Goal: Information Seeking & Learning: Learn about a topic

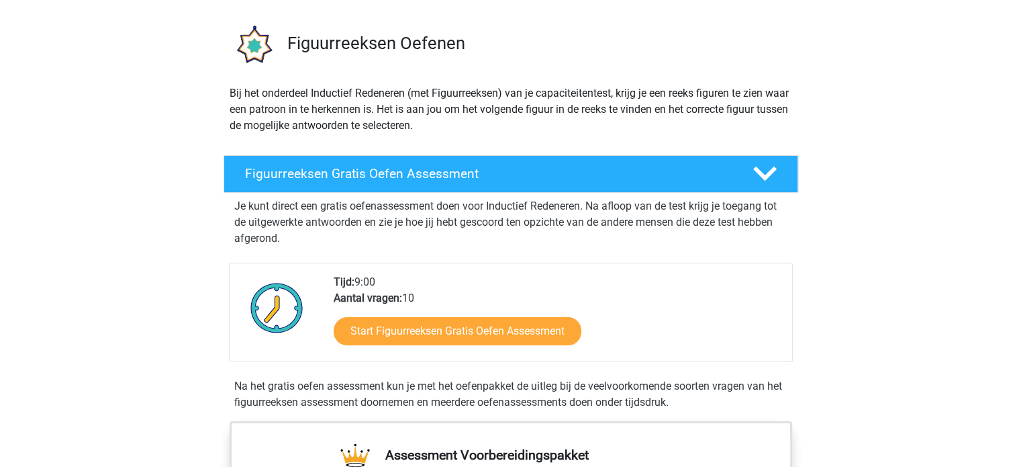
scroll to position [94, 0]
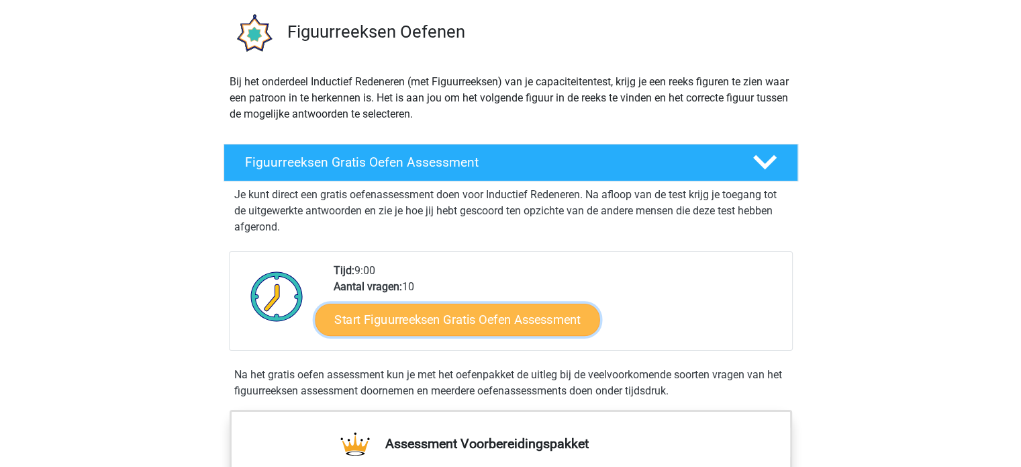
click at [424, 320] on link "Start Figuurreeksen Gratis Oefen Assessment" at bounding box center [457, 319] width 285 height 32
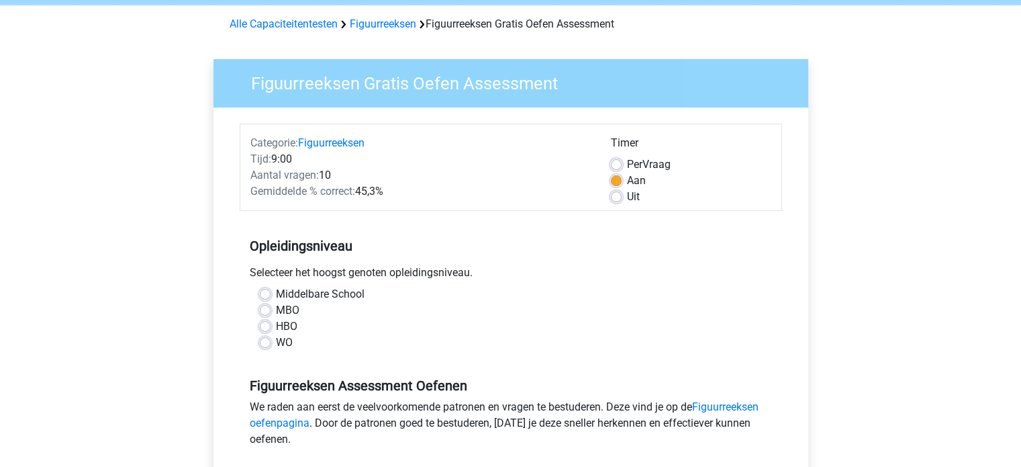
scroll to position [66, 0]
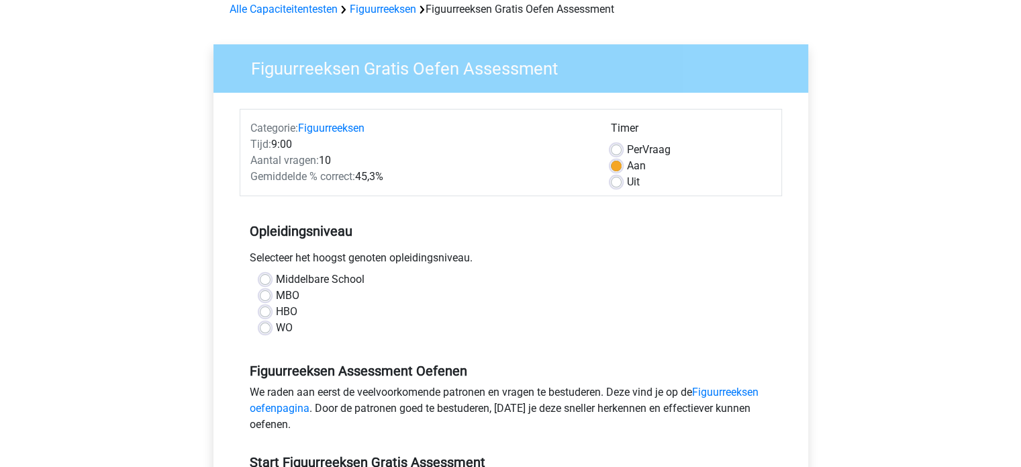
click at [276, 307] on label "HBO" at bounding box center [286, 311] width 21 height 16
click at [264, 307] on input "HBO" at bounding box center [265, 309] width 11 height 13
radio input "true"
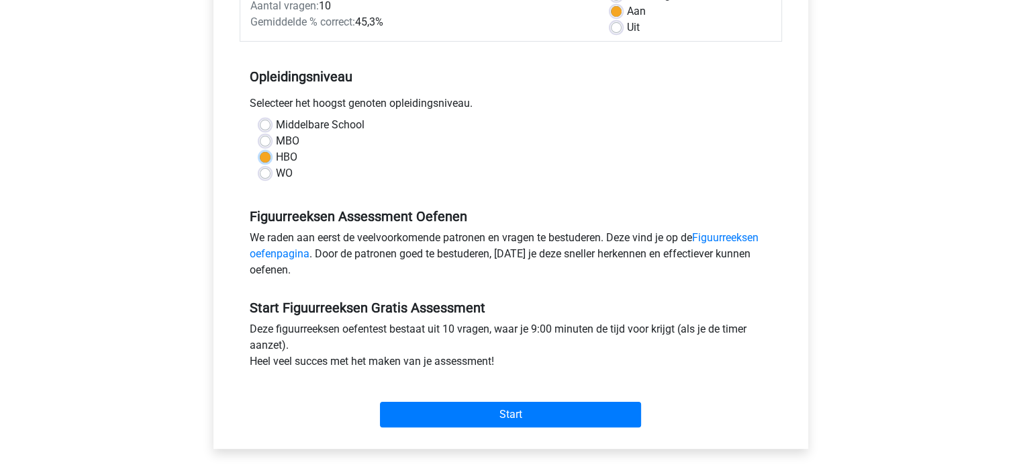
scroll to position [228, 0]
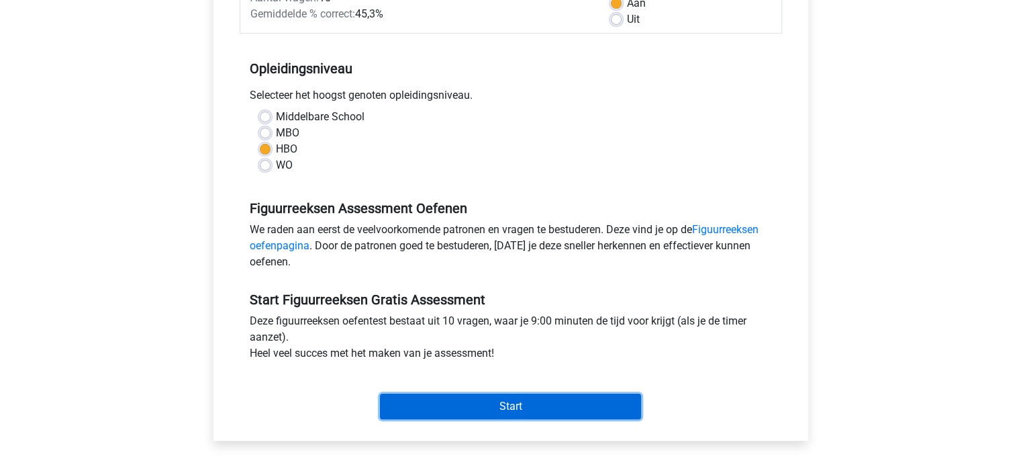
click at [469, 407] on input "Start" at bounding box center [510, 406] width 261 height 26
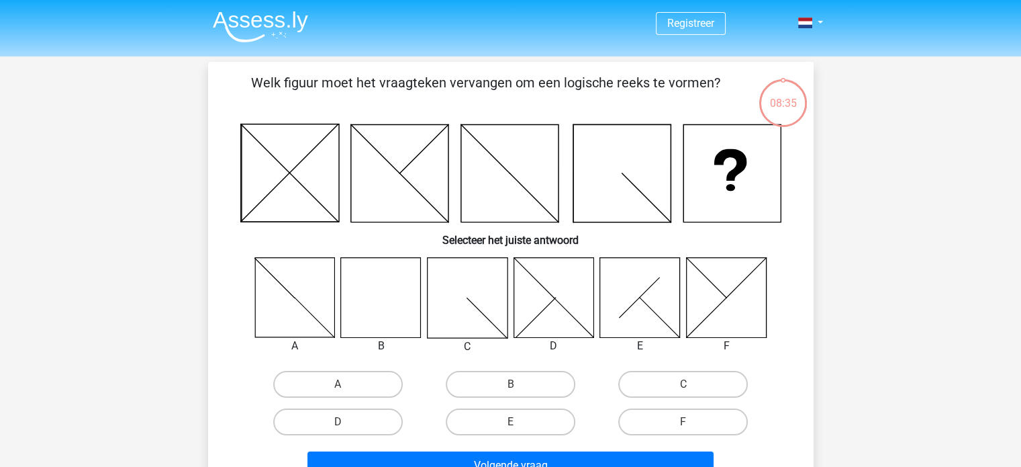
click at [375, 322] on icon at bounding box center [381, 297] width 80 height 80
click at [520, 385] on label "B" at bounding box center [511, 384] width 130 height 27
click at [519, 385] on input "B" at bounding box center [514, 388] width 9 height 9
radio input "true"
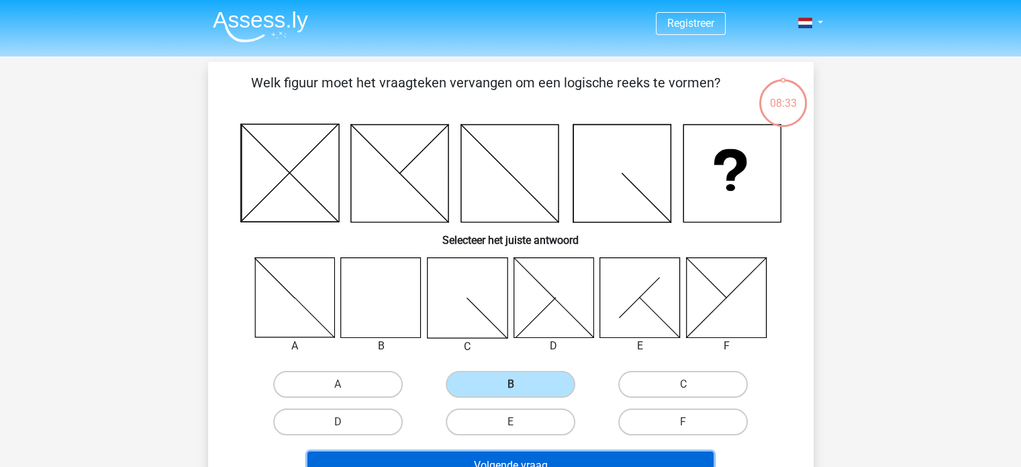
click at [499, 453] on button "Volgende vraag" at bounding box center [510, 465] width 406 height 28
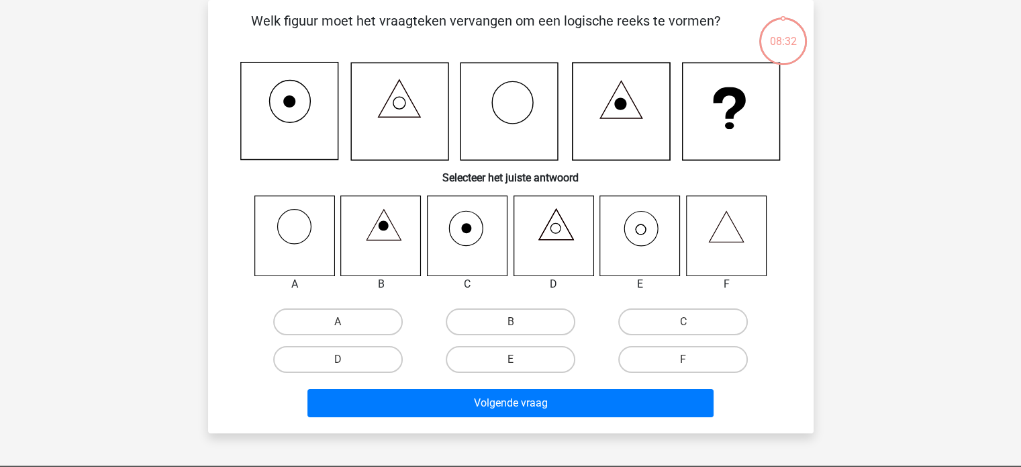
scroll to position [39, 0]
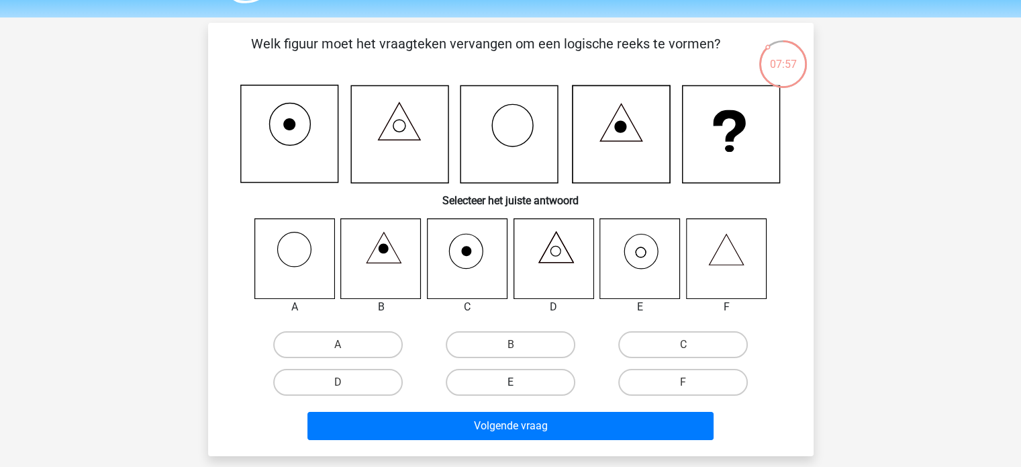
click at [528, 385] on label "E" at bounding box center [511, 382] width 130 height 27
click at [519, 385] on input "E" at bounding box center [514, 386] width 9 height 9
radio input "true"
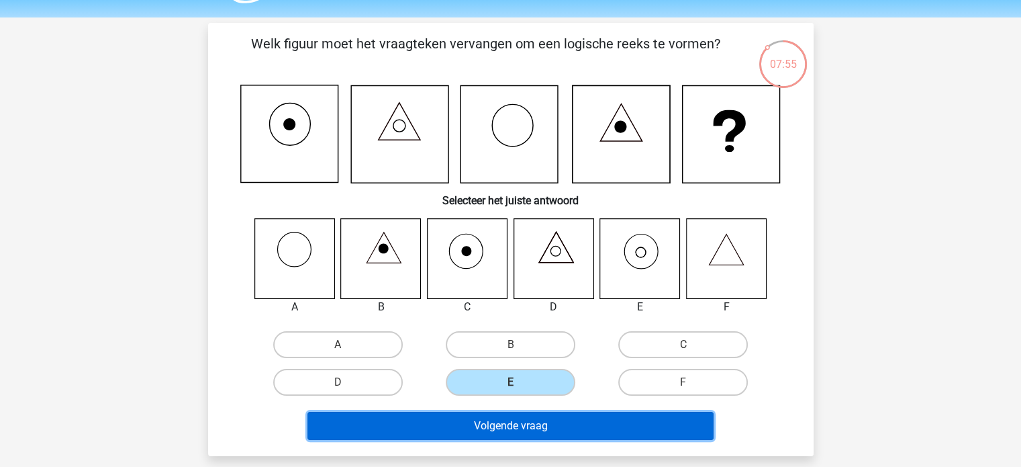
click at [523, 422] on button "Volgende vraag" at bounding box center [510, 425] width 406 height 28
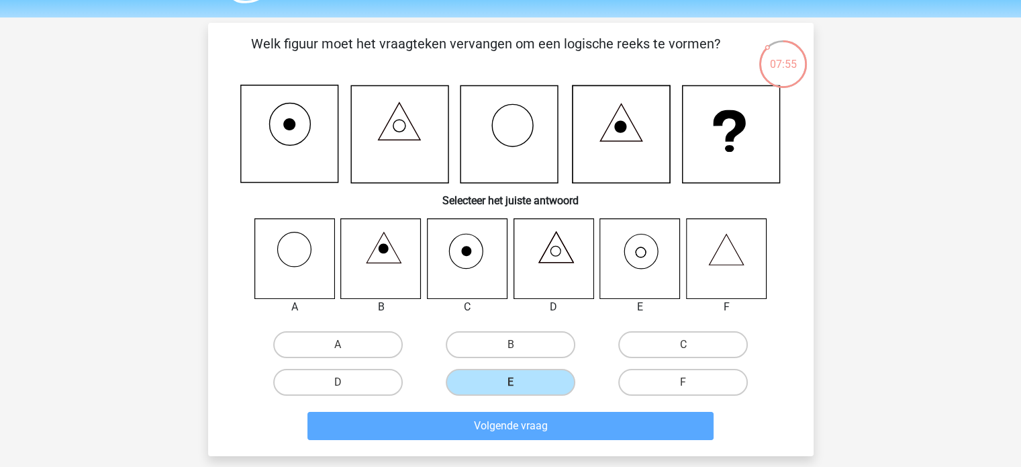
scroll to position [62, 0]
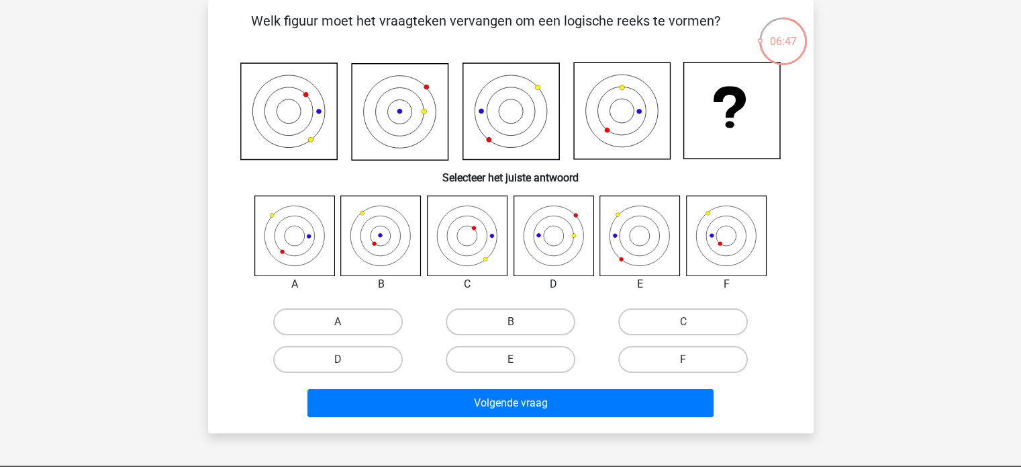
click at [695, 348] on label "F" at bounding box center [683, 359] width 130 height 27
click at [692, 359] on input "F" at bounding box center [687, 363] width 9 height 9
radio input "true"
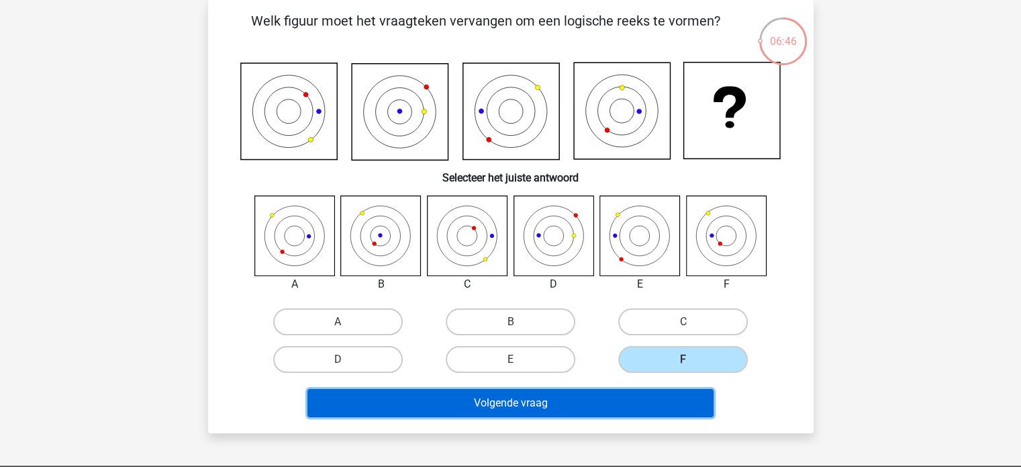
click at [590, 389] on button "Volgende vraag" at bounding box center [510, 403] width 406 height 28
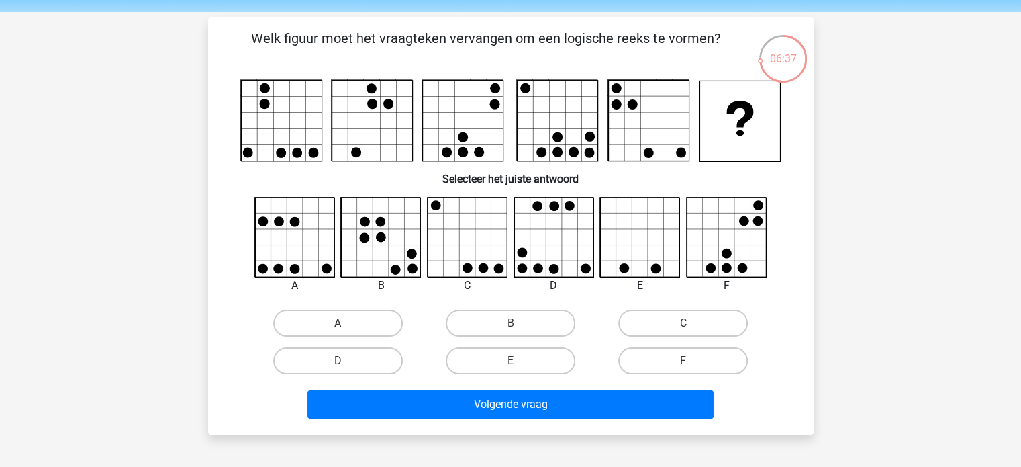
scroll to position [41, 0]
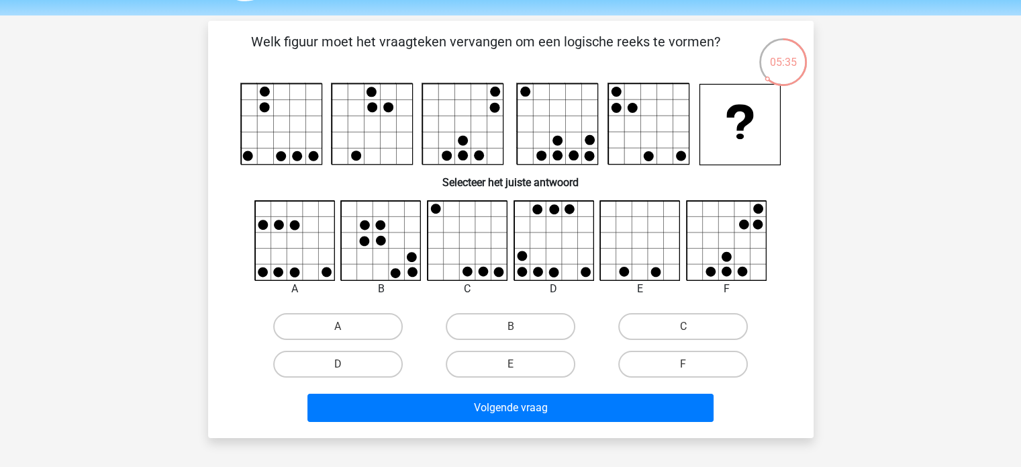
click at [369, 243] on icon at bounding box center [382, 241] width 80 height 80
click at [363, 319] on label "A" at bounding box center [338, 326] width 130 height 27
click at [346, 326] on input "A" at bounding box center [342, 330] width 9 height 9
radio input "true"
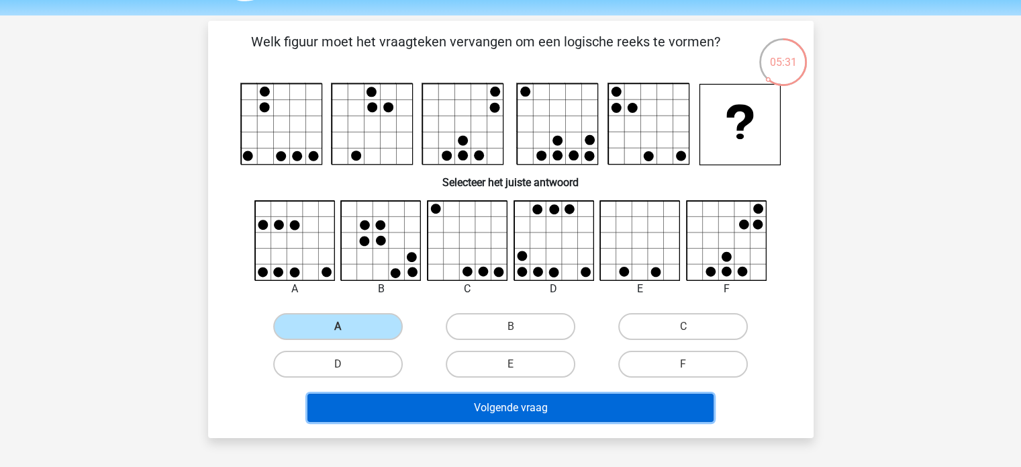
click at [457, 400] on button "Volgende vraag" at bounding box center [510, 407] width 406 height 28
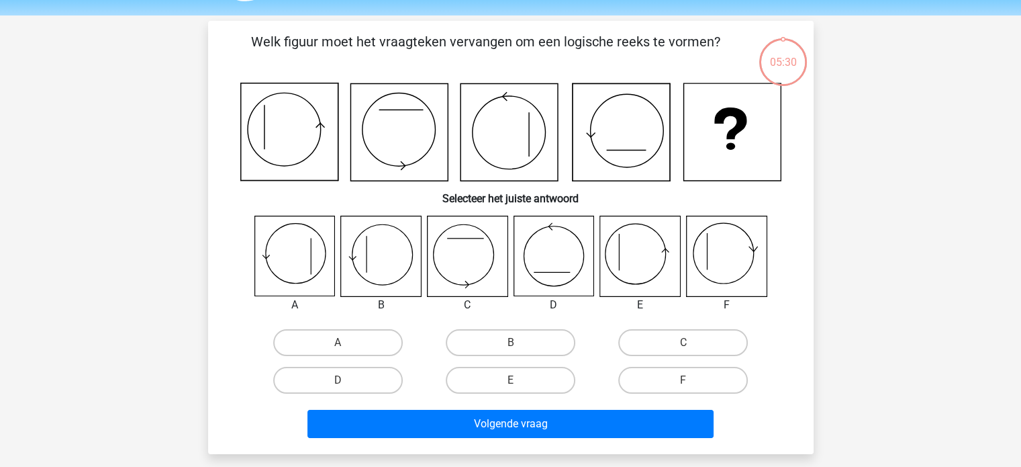
scroll to position [62, 0]
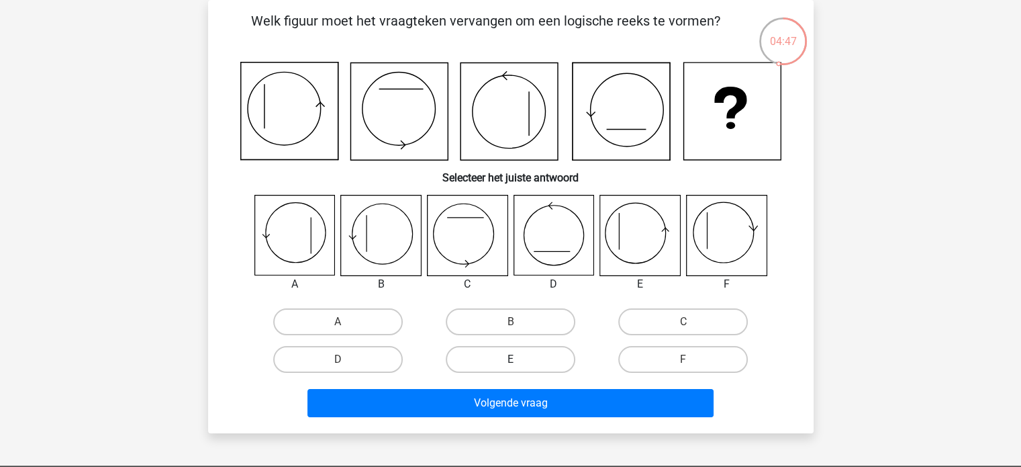
click at [486, 358] on label "E" at bounding box center [511, 359] width 130 height 27
click at [510, 359] on input "E" at bounding box center [514, 363] width 9 height 9
radio input "true"
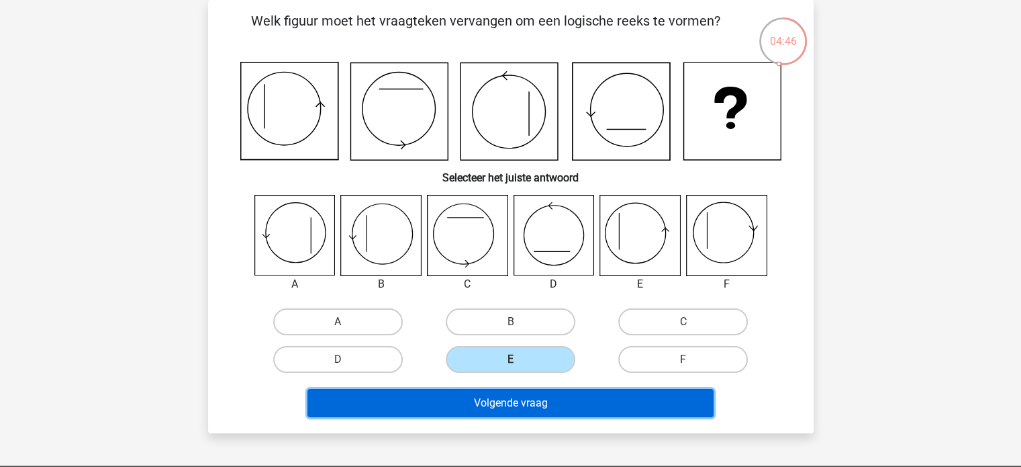
click at [498, 396] on button "Volgende vraag" at bounding box center [510, 403] width 406 height 28
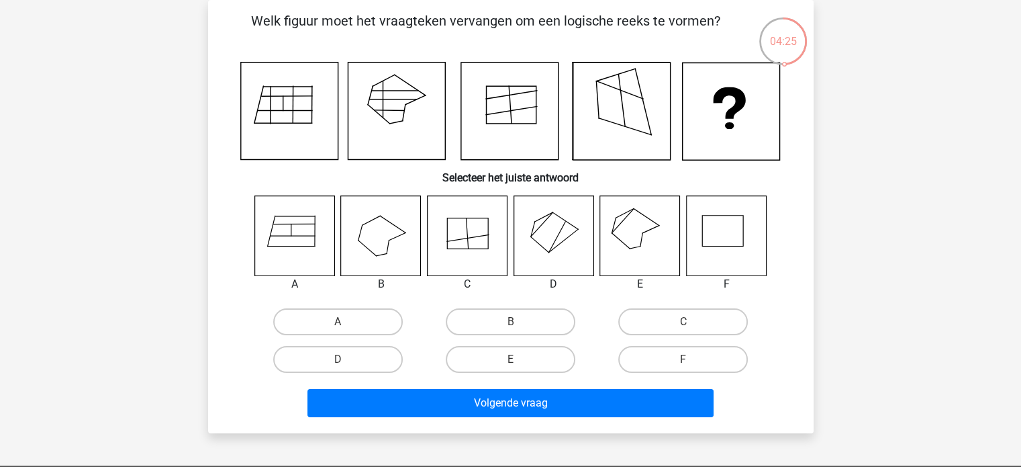
click at [628, 238] on icon at bounding box center [640, 235] width 80 height 80
click at [494, 351] on label "E" at bounding box center [511, 359] width 130 height 27
click at [510, 359] on input "E" at bounding box center [514, 363] width 9 height 9
radio input "true"
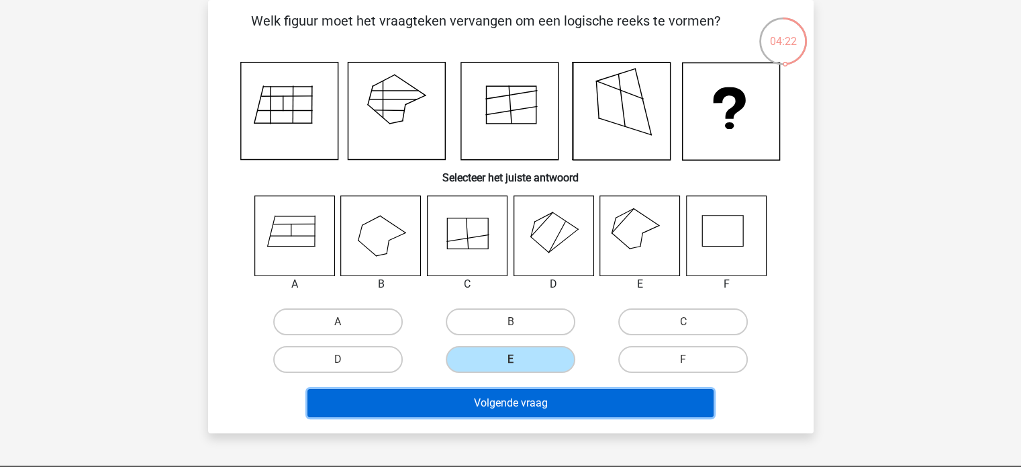
click at [481, 398] on button "Volgende vraag" at bounding box center [510, 403] width 406 height 28
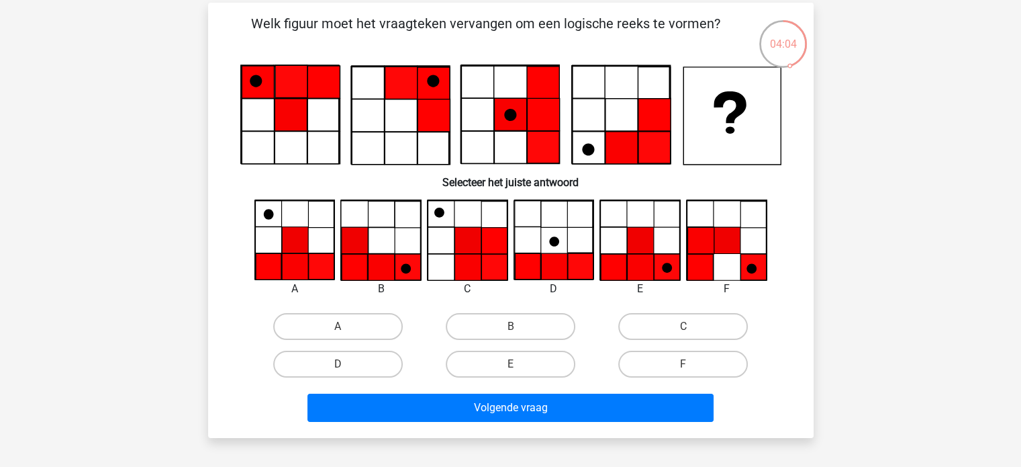
scroll to position [51, 0]
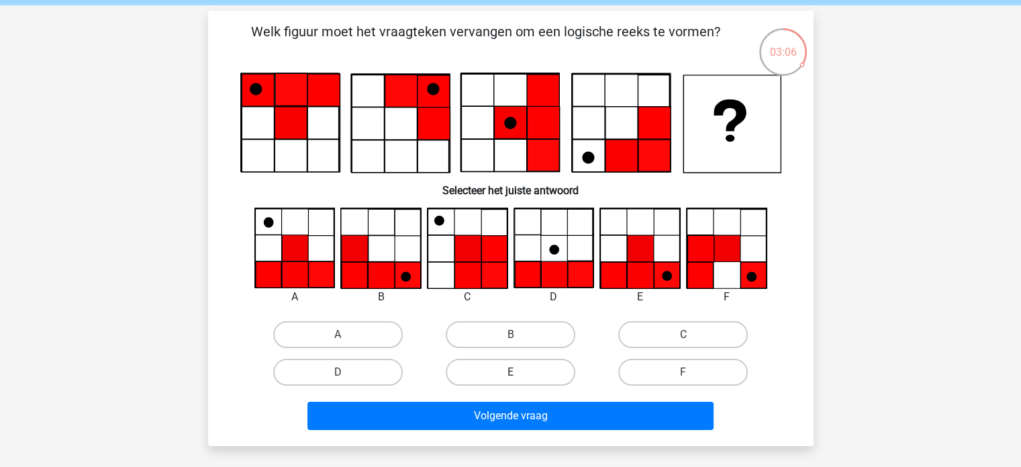
click at [491, 375] on label "E" at bounding box center [511, 371] width 130 height 27
click at [510, 375] on input "E" at bounding box center [514, 376] width 9 height 9
radio input "true"
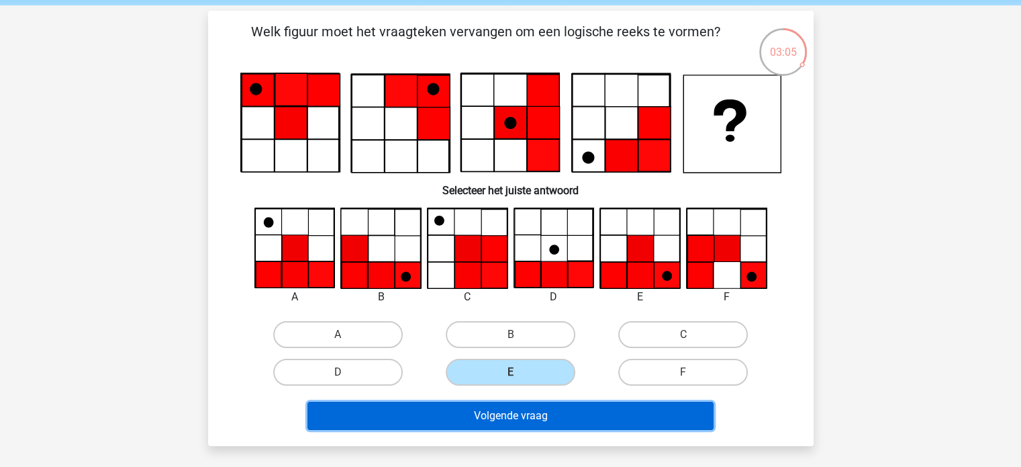
click at [497, 411] on button "Volgende vraag" at bounding box center [510, 415] width 406 height 28
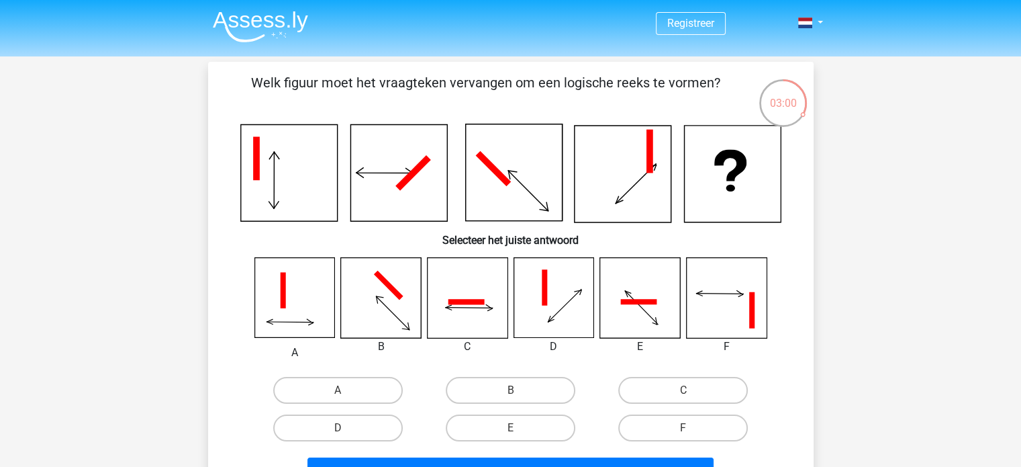
scroll to position [26, 0]
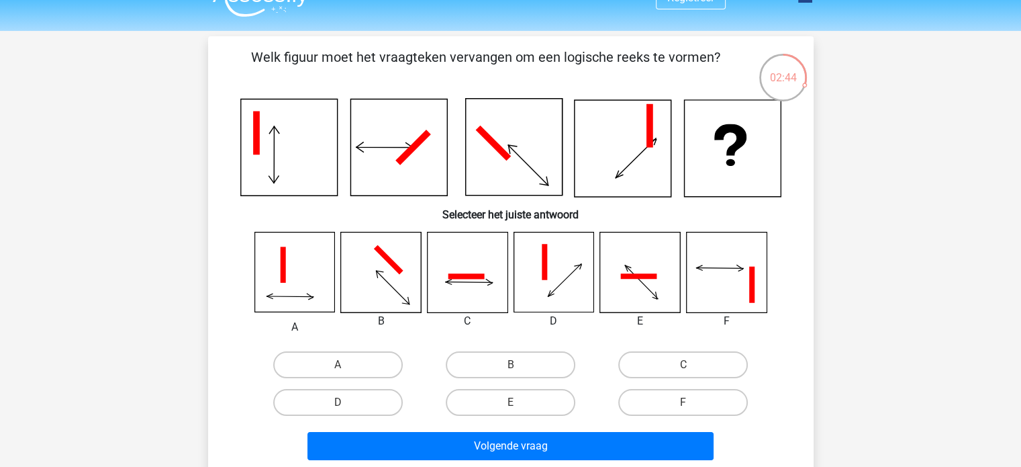
click at [544, 277] on icon at bounding box center [544, 262] width 5 height 36
click at [699, 362] on label "C" at bounding box center [683, 364] width 130 height 27
click at [692, 364] on input "C" at bounding box center [687, 368] width 9 height 9
radio input "true"
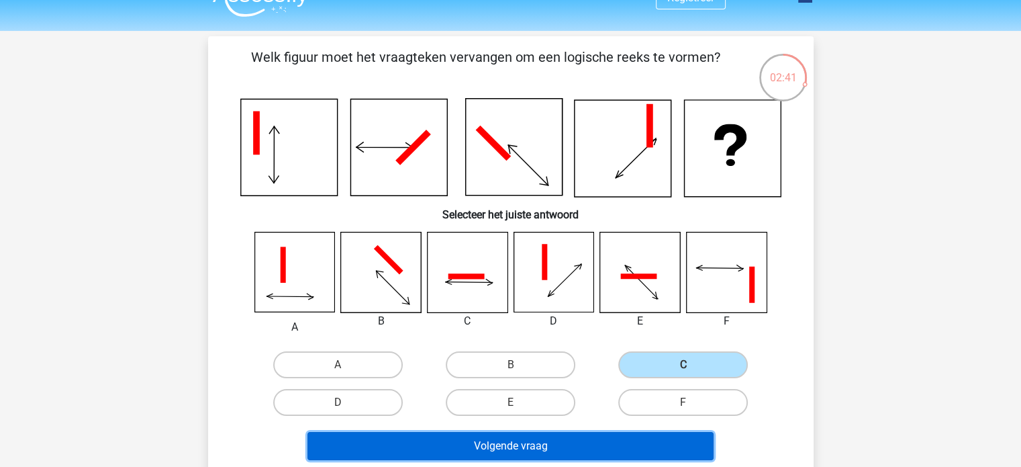
click at [576, 452] on button "Volgende vraag" at bounding box center [510, 446] width 406 height 28
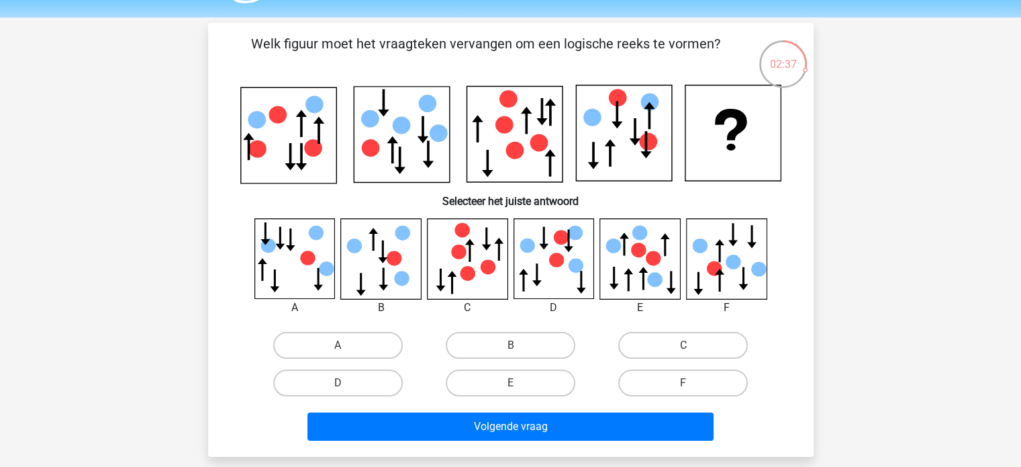
scroll to position [19, 0]
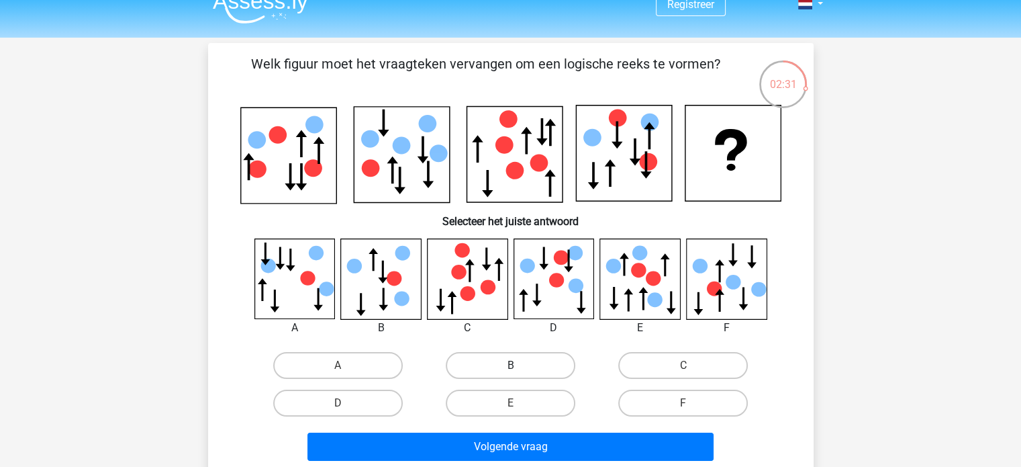
click at [505, 364] on label "B" at bounding box center [511, 365] width 130 height 27
click at [510, 365] on input "B" at bounding box center [514, 369] width 9 height 9
radio input "true"
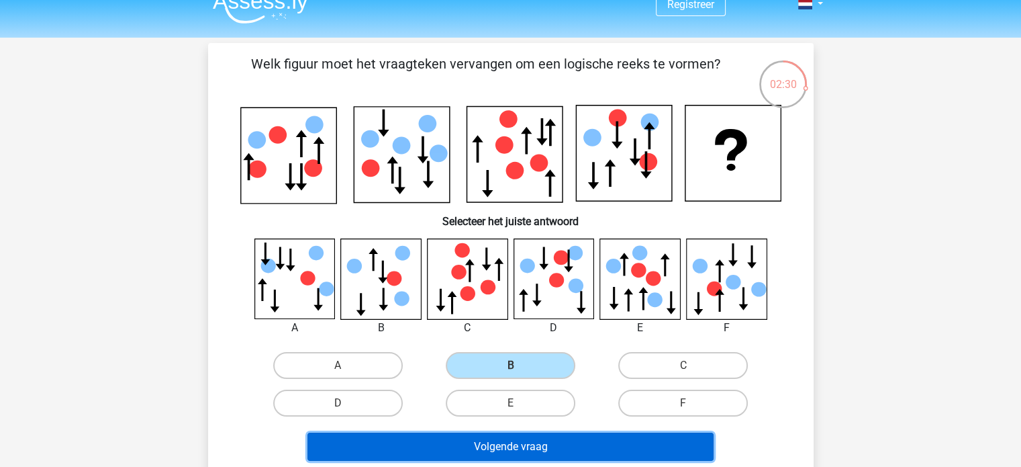
click at [484, 446] on button "Volgende vraag" at bounding box center [510, 446] width 406 height 28
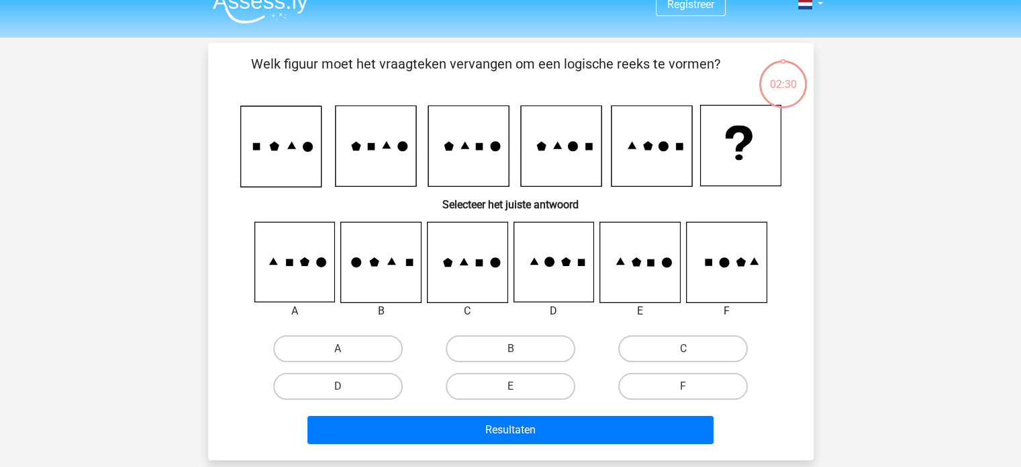
scroll to position [62, 0]
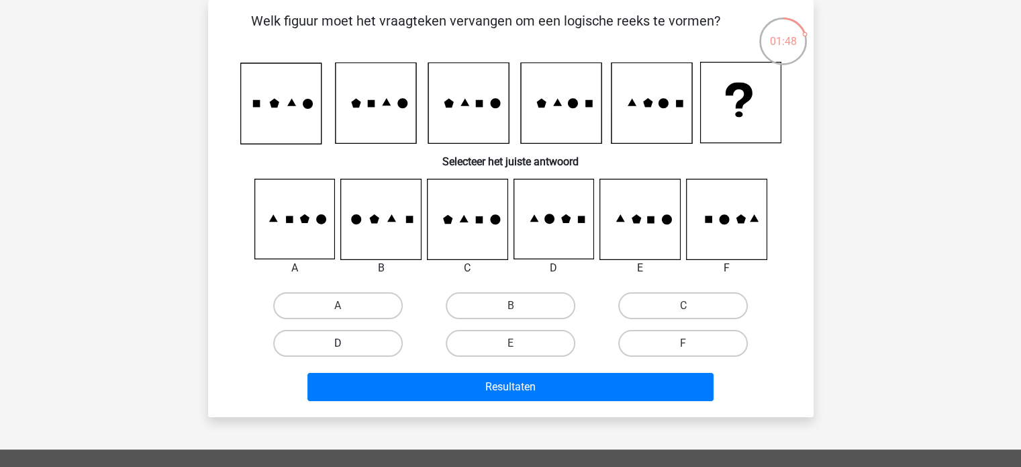
click at [358, 340] on label "D" at bounding box center [338, 343] width 130 height 27
click at [346, 343] on input "D" at bounding box center [342, 347] width 9 height 9
radio input "true"
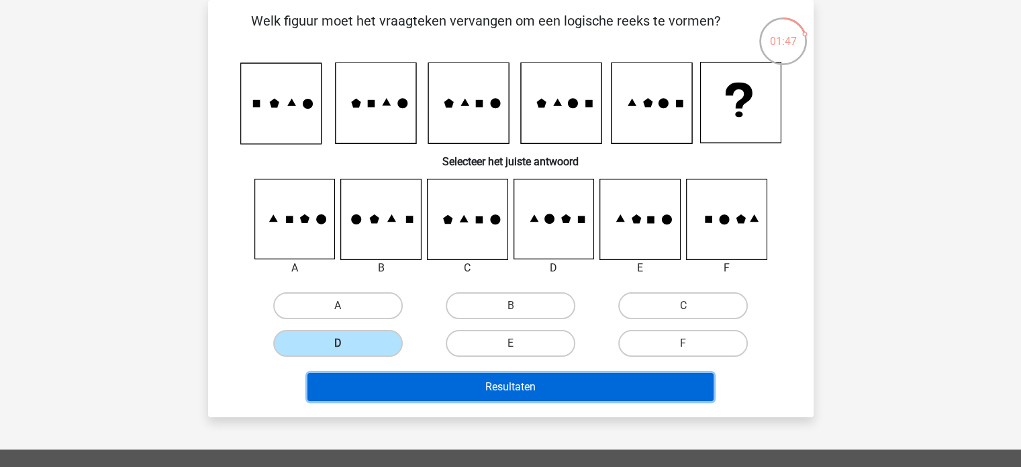
click at [427, 383] on button "Resultaten" at bounding box center [510, 387] width 406 height 28
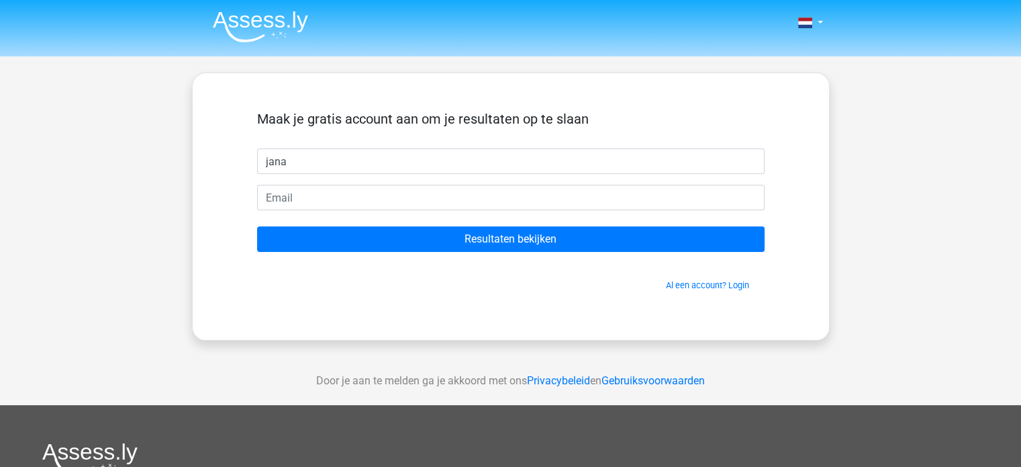
type input "jana"
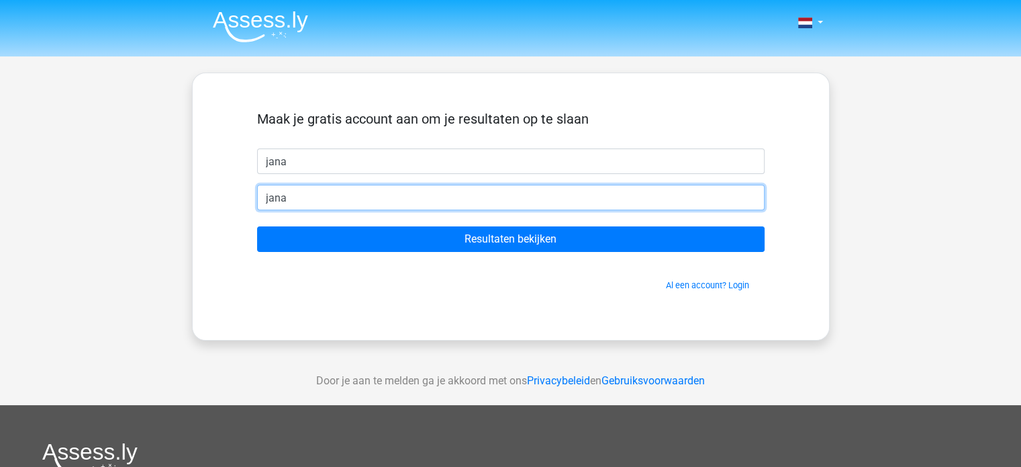
type input "[EMAIL_ADDRESS][DOMAIN_NAME]"
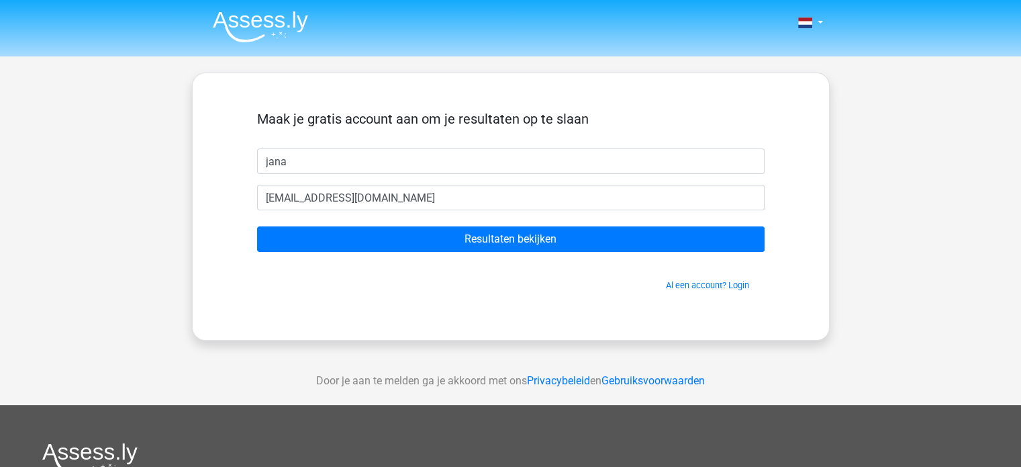
click at [430, 253] on form "Maak je gratis account aan om je resultaten op te slaan jana jana.deweer@hotmai…" at bounding box center [510, 201] width 507 height 181
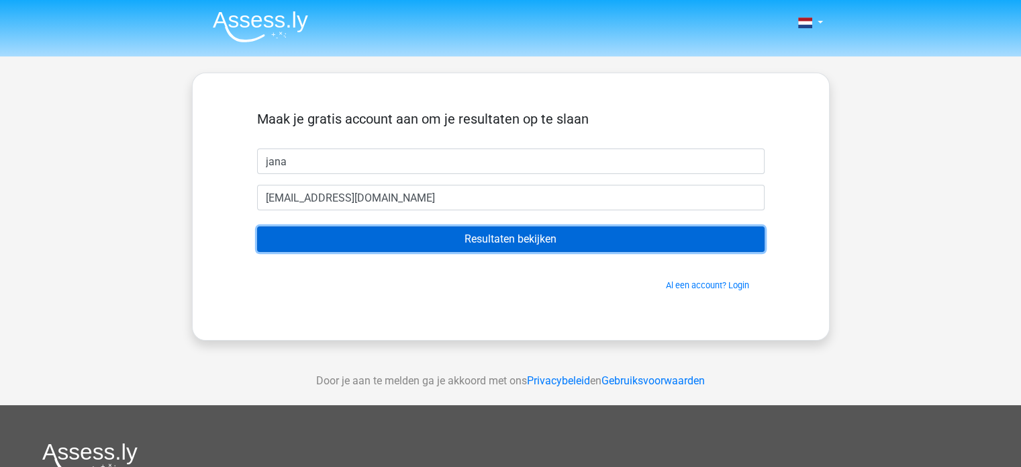
click at [443, 249] on input "Resultaten bekijken" at bounding box center [510, 239] width 507 height 26
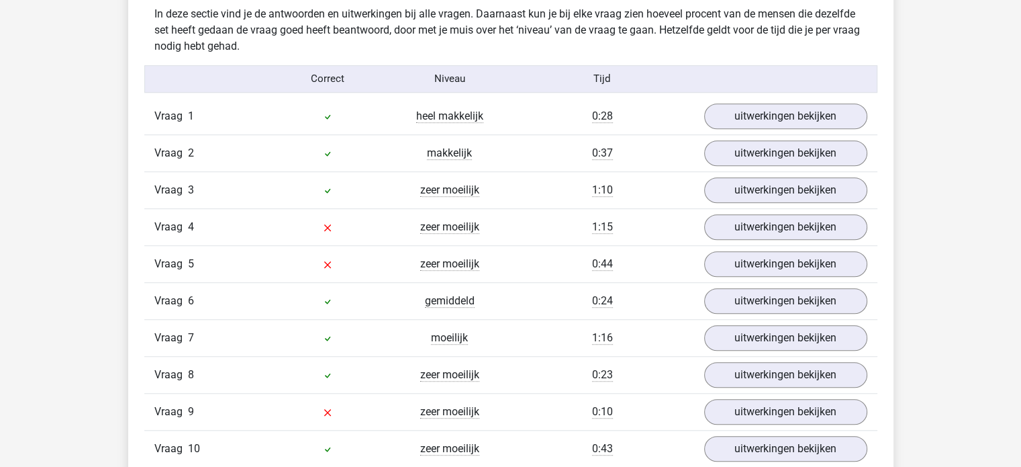
scroll to position [1062, 0]
click at [753, 110] on link "uitwerkingen bekijken" at bounding box center [784, 115] width 187 height 30
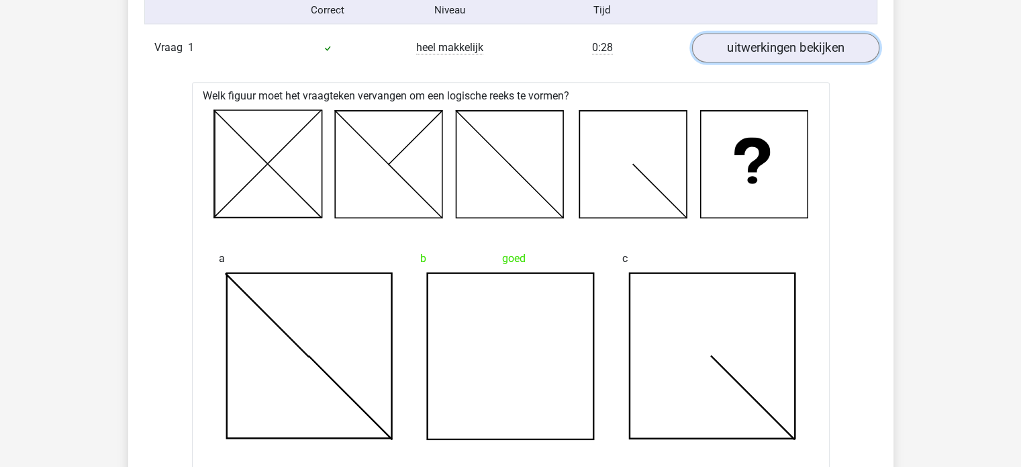
scroll to position [1128, 0]
click at [754, 46] on link "uitwerkingen bekijken" at bounding box center [784, 49] width 187 height 30
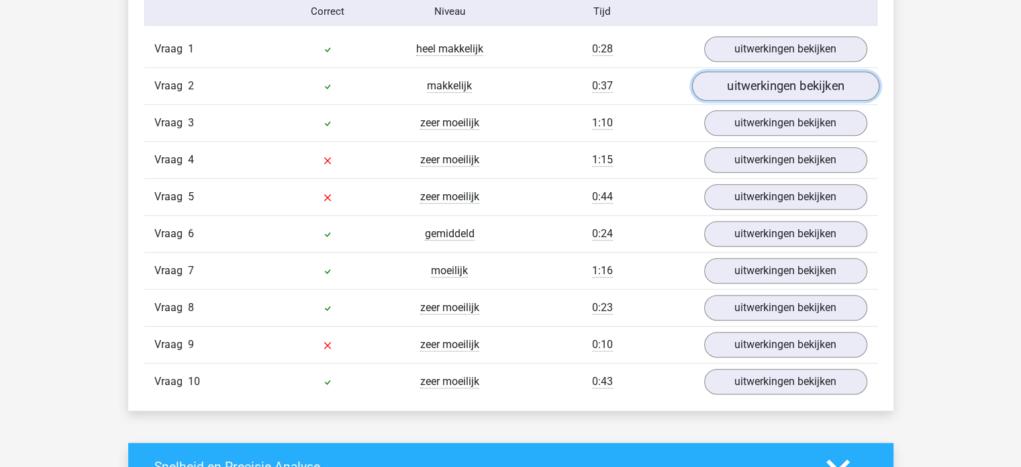
click at [756, 77] on link "uitwerkingen bekijken" at bounding box center [784, 86] width 187 height 30
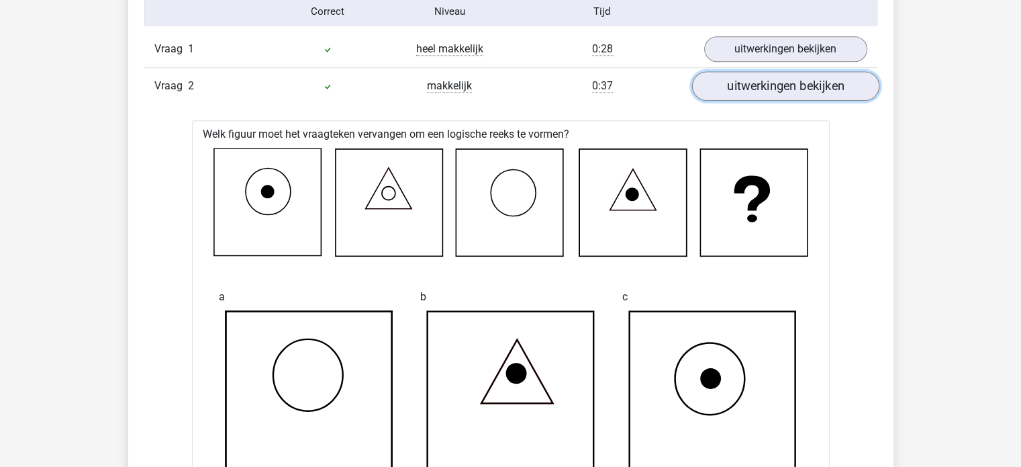
click at [756, 77] on link "uitwerkingen bekijken" at bounding box center [784, 86] width 187 height 30
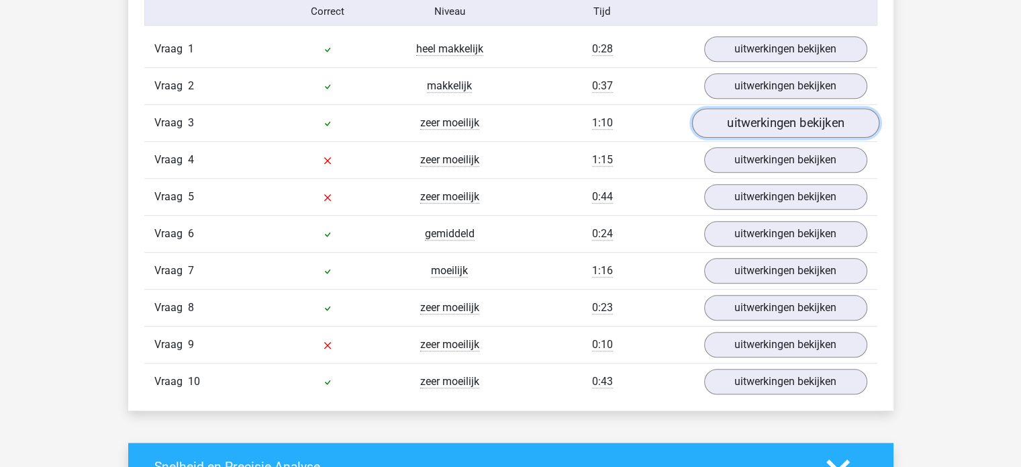
click at [753, 119] on link "uitwerkingen bekijken" at bounding box center [784, 123] width 187 height 30
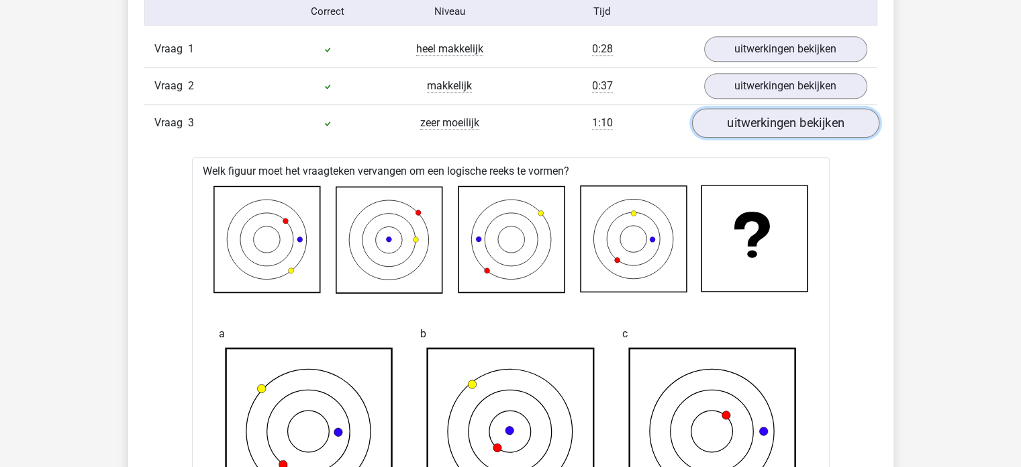
click at [753, 119] on link "uitwerkingen bekijken" at bounding box center [784, 123] width 187 height 30
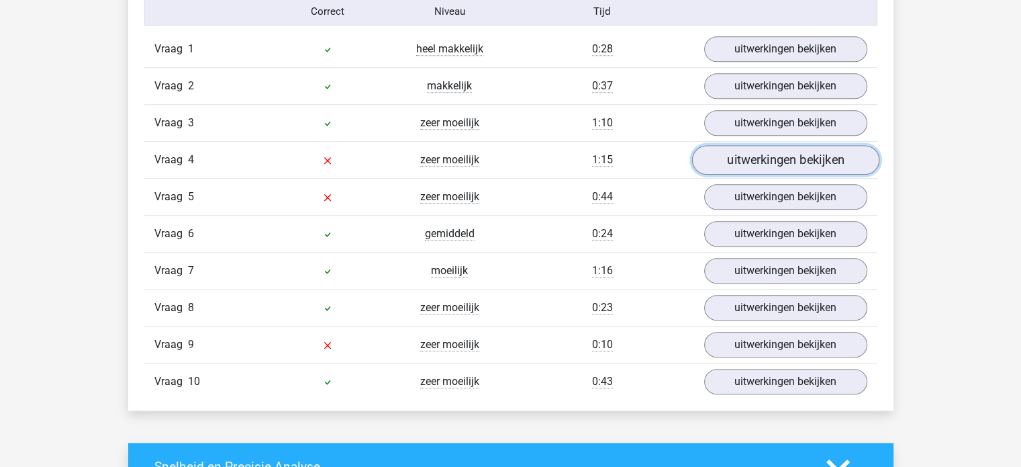
click at [748, 162] on link "uitwerkingen bekijken" at bounding box center [784, 160] width 187 height 30
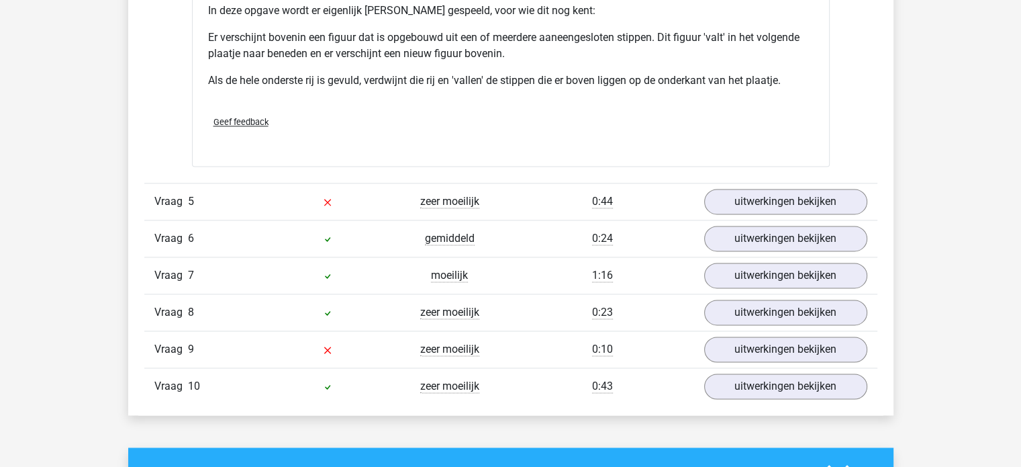
scroll to position [1924, 0]
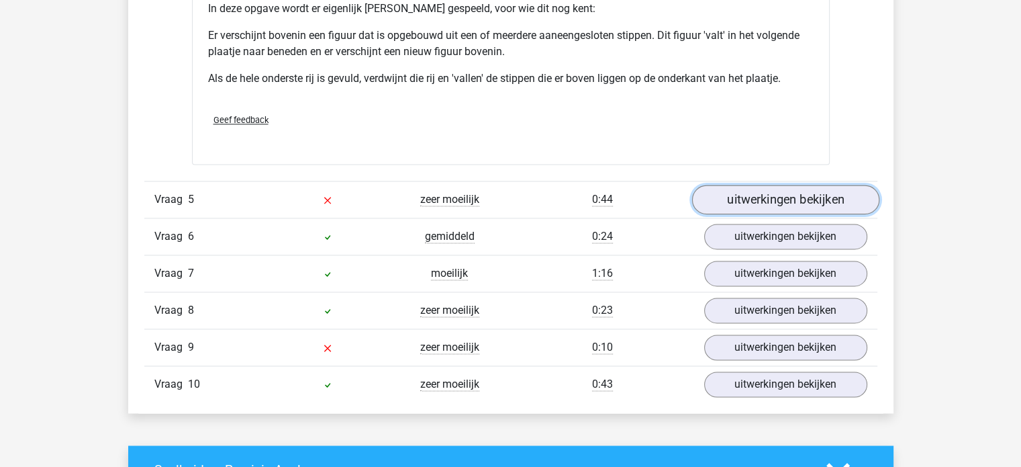
click at [777, 197] on link "uitwerkingen bekijken" at bounding box center [784, 200] width 187 height 30
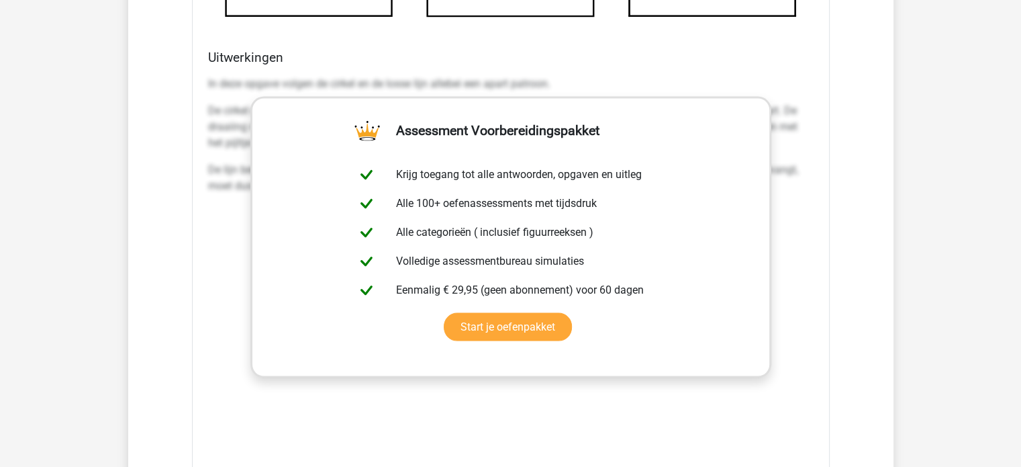
scroll to position [2715, 0]
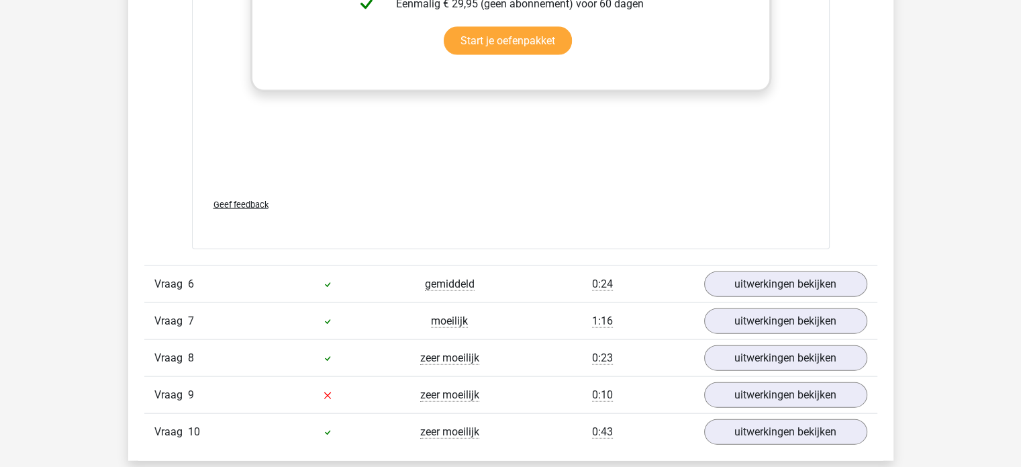
scroll to position [3001, 0]
click at [739, 393] on link "uitwerkingen bekijken" at bounding box center [784, 394] width 187 height 30
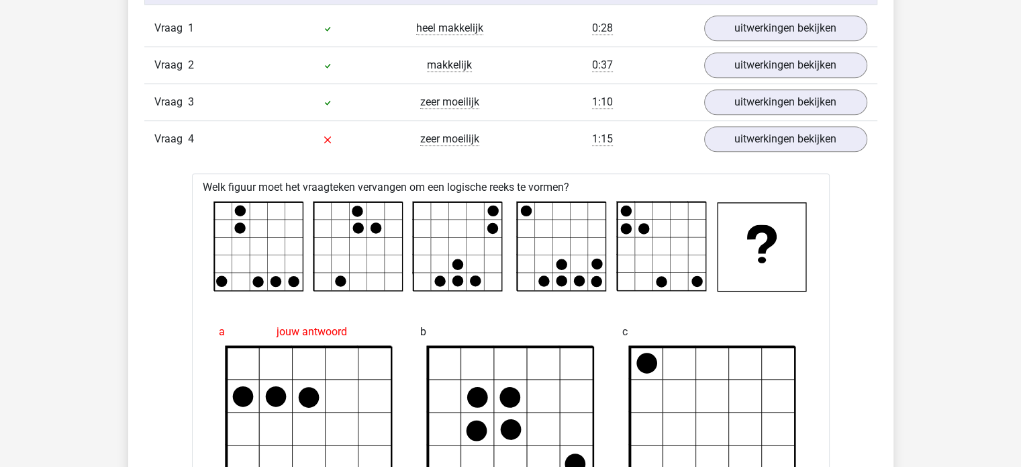
scroll to position [1146, 0]
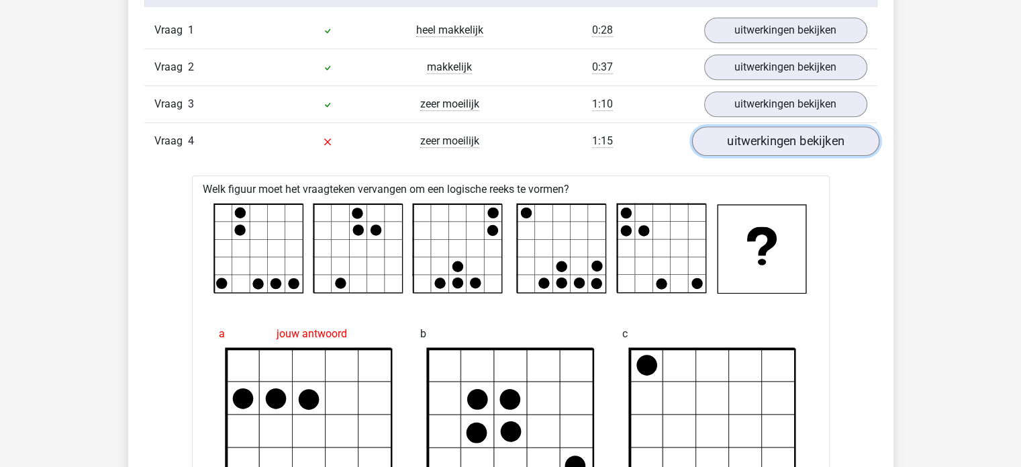
click at [771, 140] on link "uitwerkingen bekijken" at bounding box center [784, 141] width 187 height 30
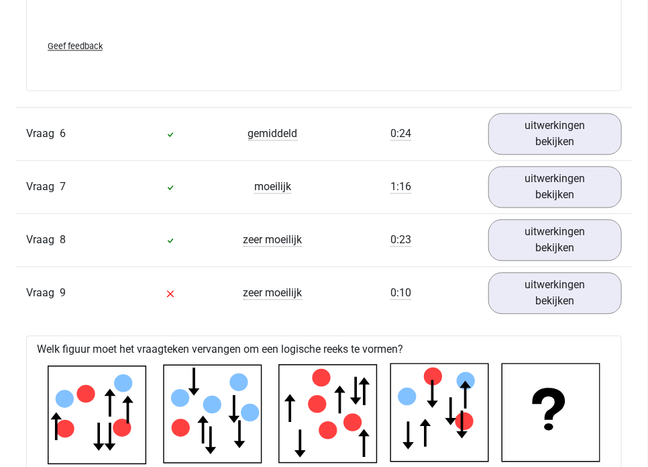
scroll to position [2453, 0]
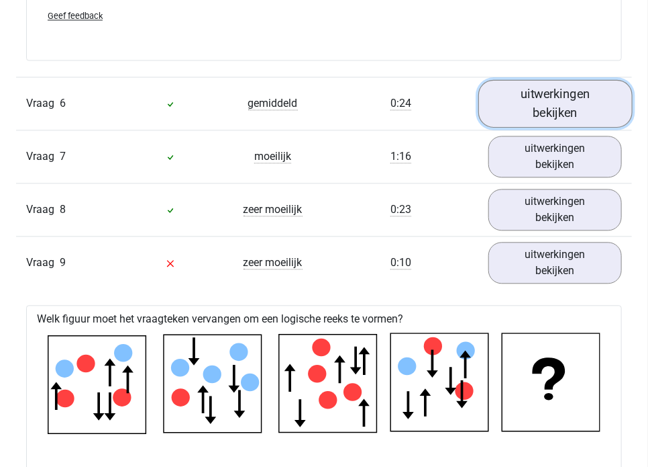
click at [554, 109] on link "uitwerkingen bekijken" at bounding box center [556, 104] width 154 height 48
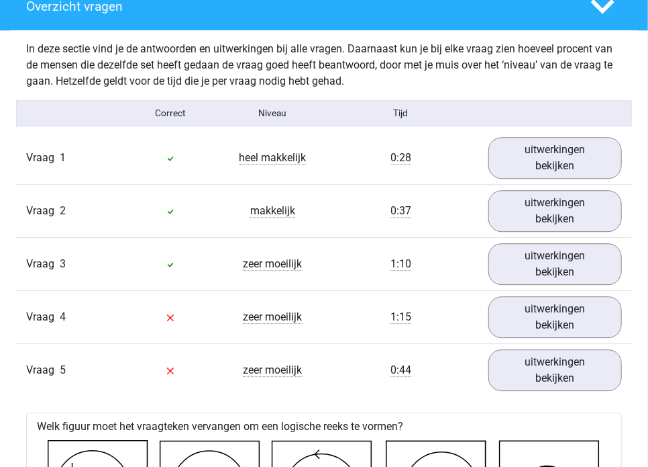
scroll to position [1095, 0]
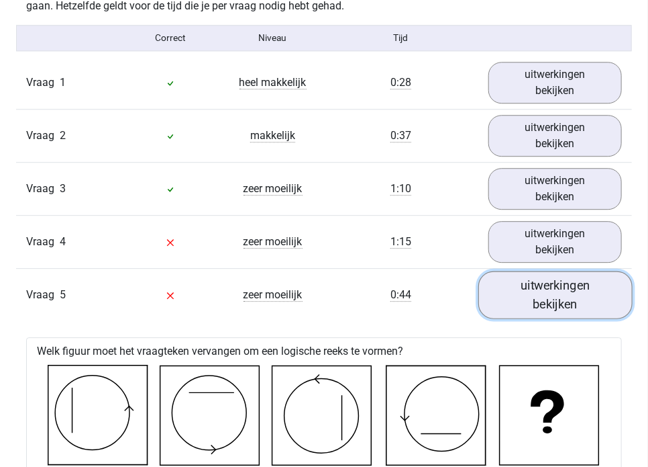
click at [527, 300] on link "uitwerkingen bekijken" at bounding box center [556, 295] width 154 height 48
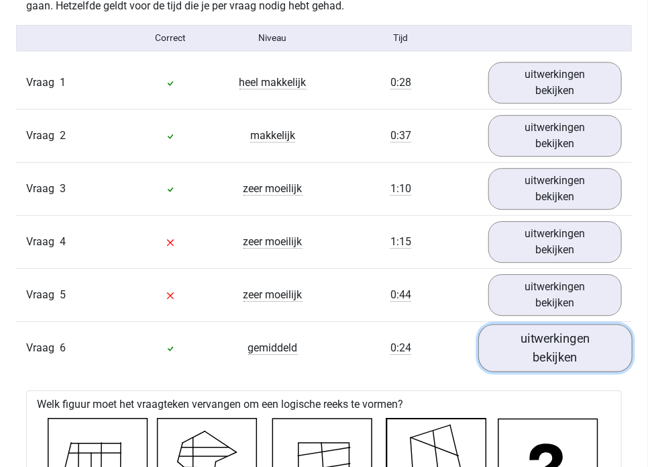
click at [534, 352] on link "uitwerkingen bekijken" at bounding box center [556, 348] width 154 height 48
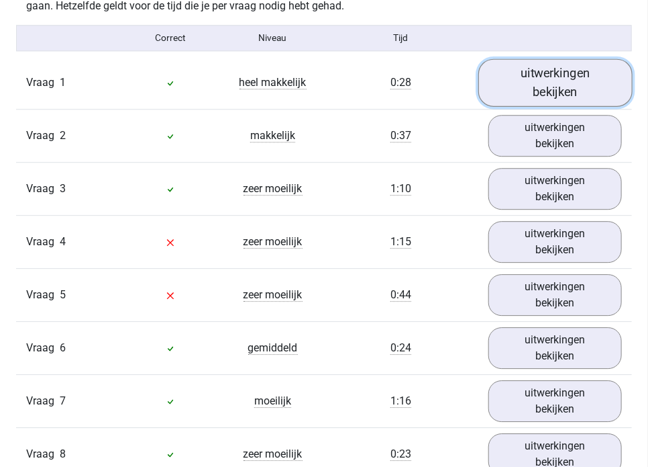
click at [524, 73] on link "uitwerkingen bekijken" at bounding box center [556, 82] width 154 height 48
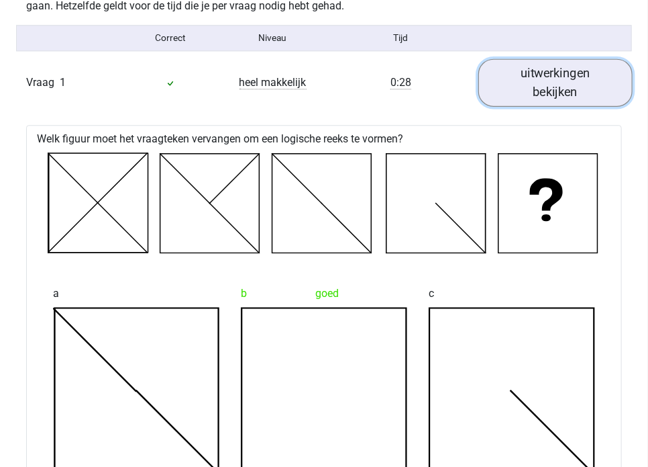
click at [524, 73] on link "uitwerkingen bekijken" at bounding box center [556, 82] width 154 height 48
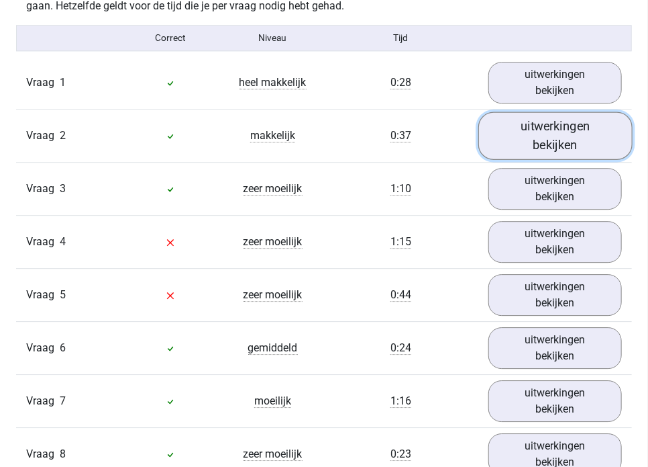
click at [526, 140] on link "uitwerkingen bekijken" at bounding box center [556, 135] width 154 height 48
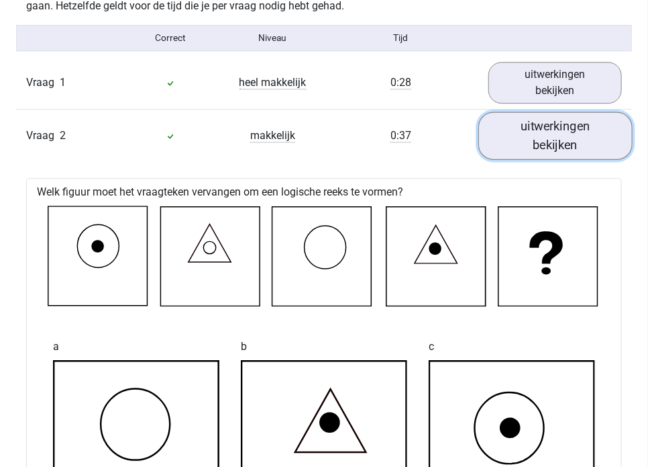
click at [526, 140] on link "uitwerkingen bekijken" at bounding box center [556, 135] width 154 height 48
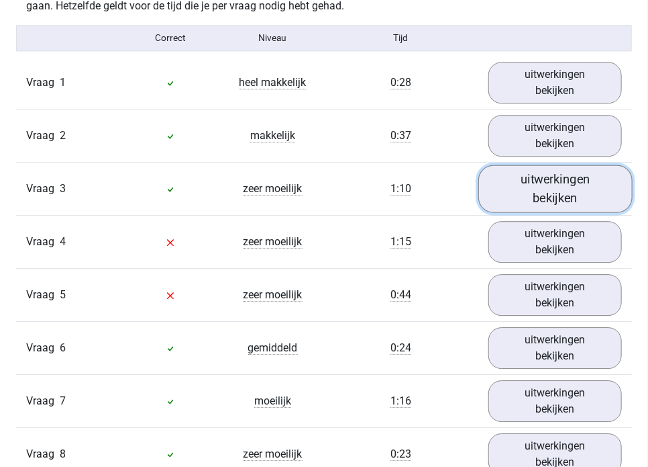
click at [521, 198] on link "uitwerkingen bekijken" at bounding box center [556, 188] width 154 height 48
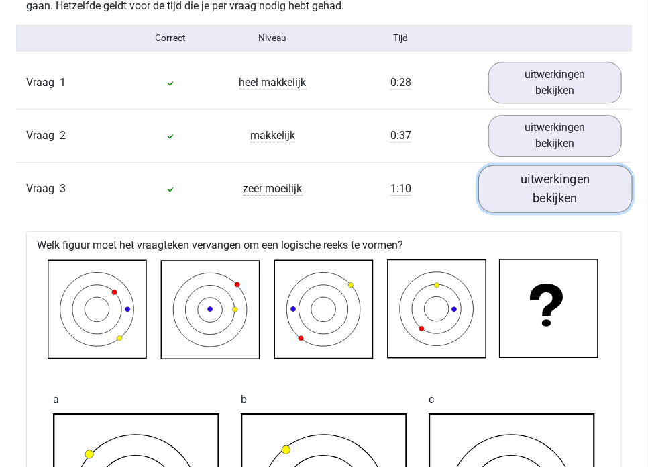
click at [521, 198] on link "uitwerkingen bekijken" at bounding box center [556, 188] width 154 height 48
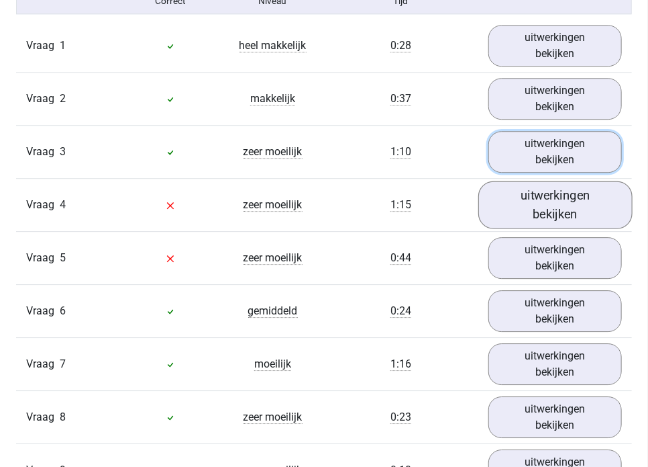
scroll to position [1133, 0]
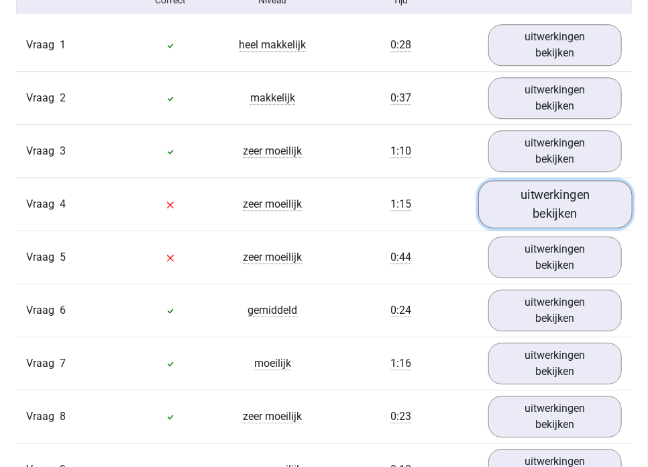
click at [554, 215] on link "uitwerkingen bekijken" at bounding box center [556, 204] width 154 height 48
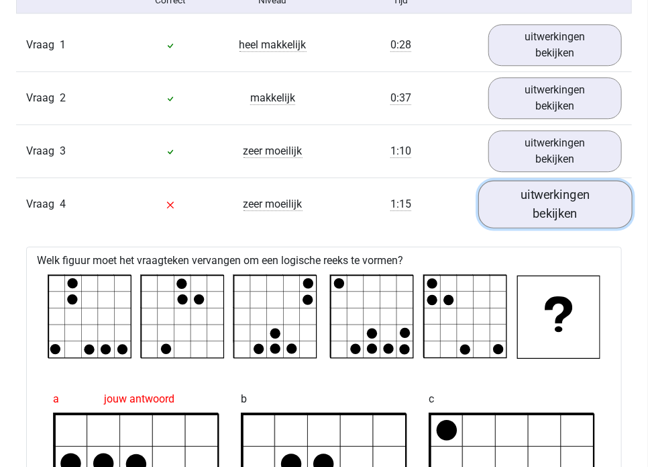
click at [554, 215] on link "uitwerkingen bekijken" at bounding box center [556, 204] width 154 height 48
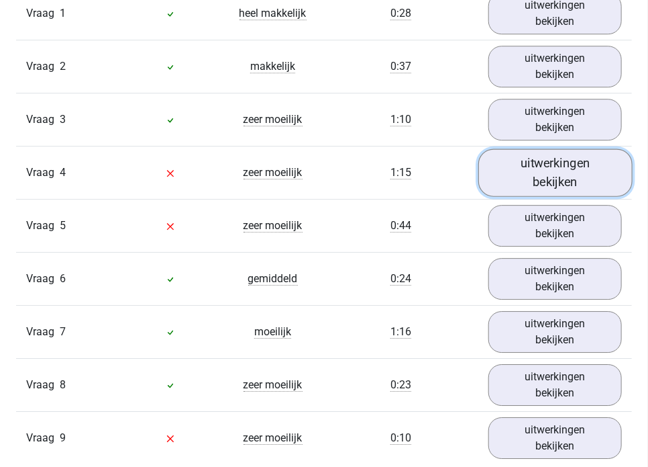
scroll to position [1169, 0]
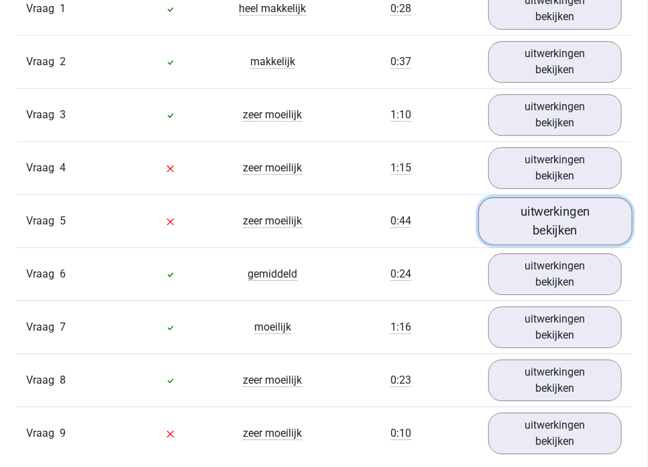
click at [537, 217] on link "uitwerkingen bekijken" at bounding box center [556, 221] width 154 height 48
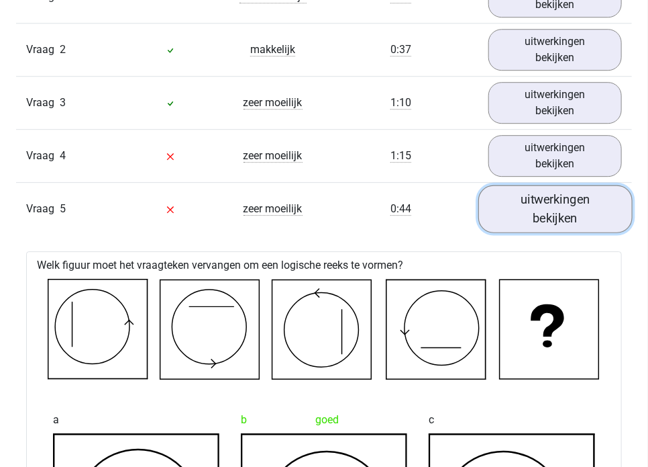
scroll to position [1181, 0]
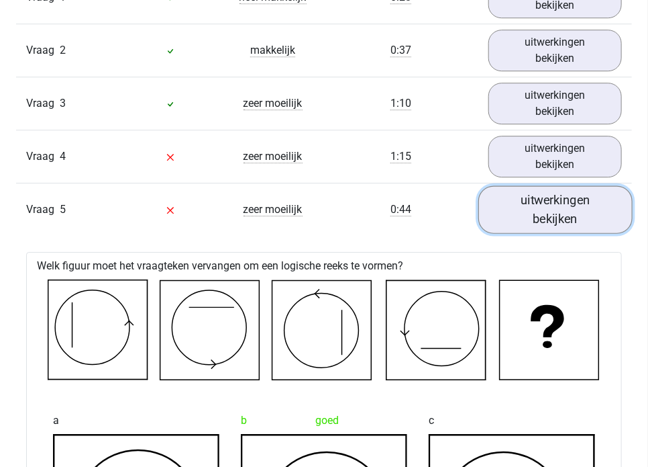
click at [550, 201] on link "uitwerkingen bekijken" at bounding box center [556, 209] width 154 height 48
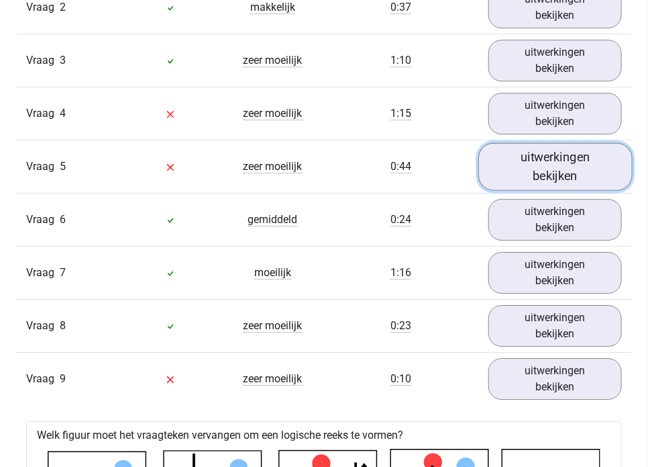
scroll to position [1227, 0]
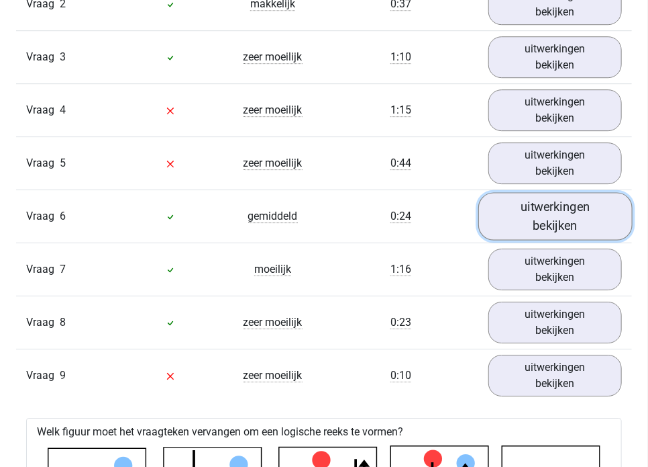
click at [529, 212] on link "uitwerkingen bekijken" at bounding box center [556, 216] width 154 height 48
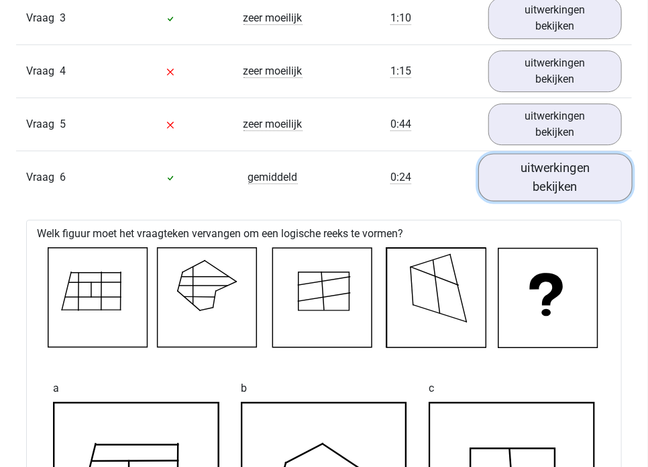
scroll to position [1262, 0]
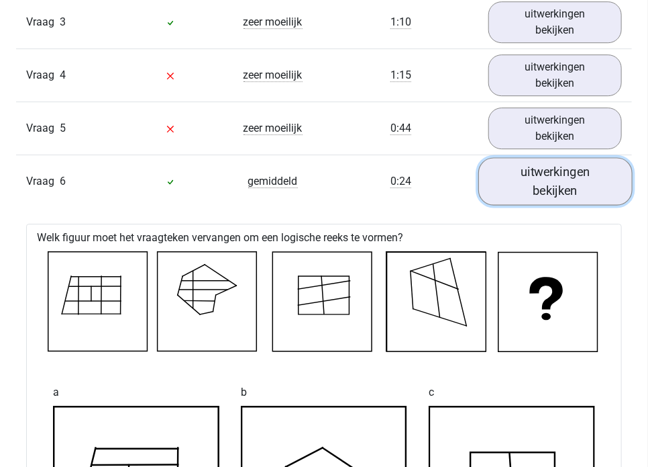
click at [552, 173] on link "uitwerkingen bekijken" at bounding box center [556, 181] width 154 height 48
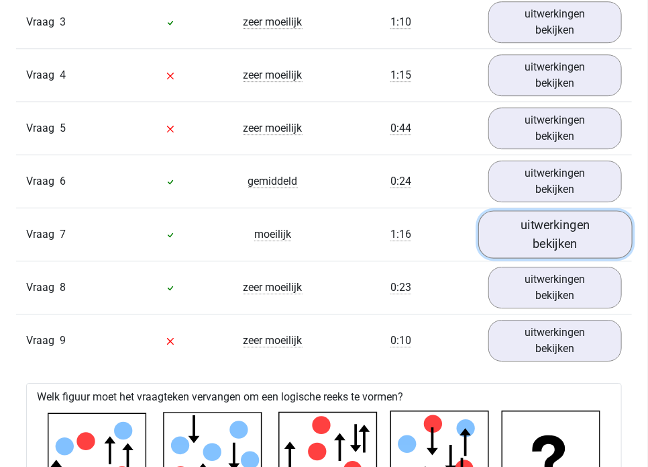
click at [553, 217] on link "uitwerkingen bekijken" at bounding box center [556, 234] width 154 height 48
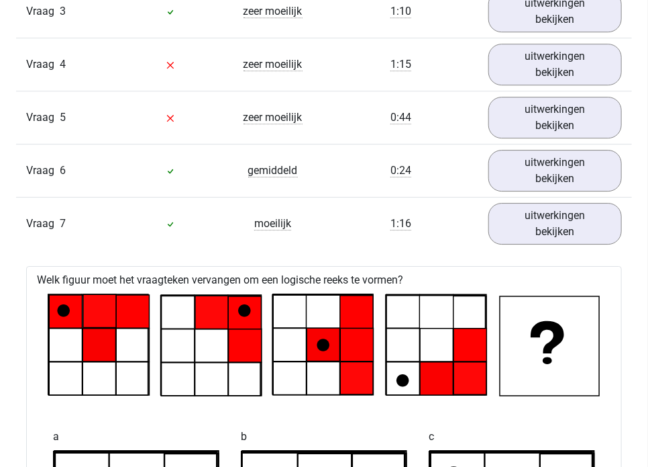
scroll to position [1273, 0]
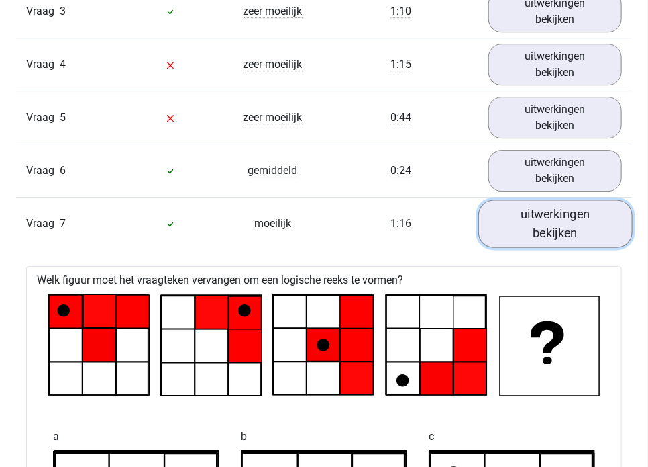
click at [538, 231] on link "uitwerkingen bekijken" at bounding box center [556, 223] width 154 height 48
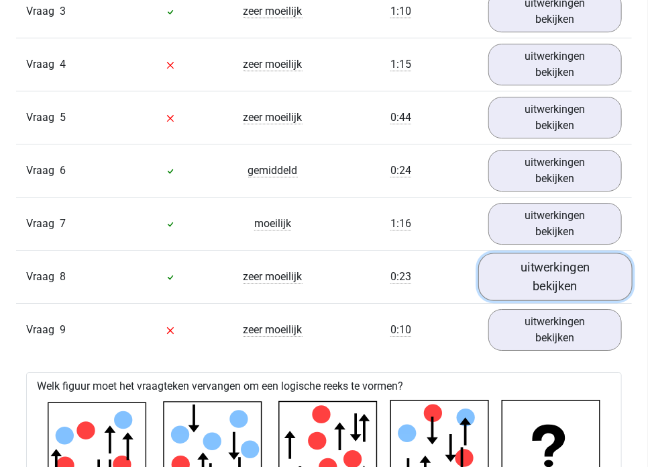
click at [538, 272] on link "uitwerkingen bekijken" at bounding box center [556, 276] width 154 height 48
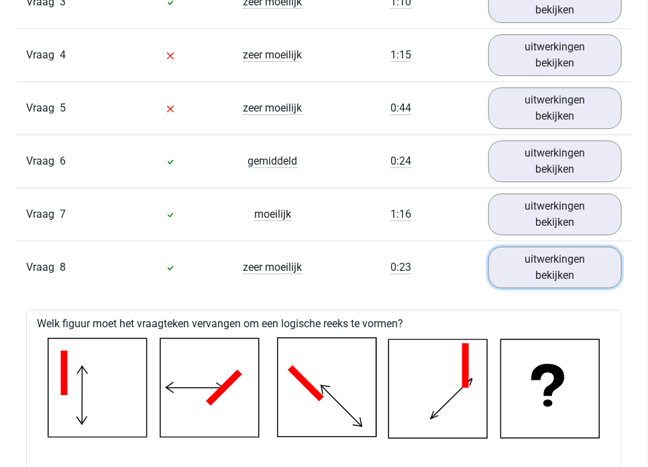
scroll to position [1281, 0]
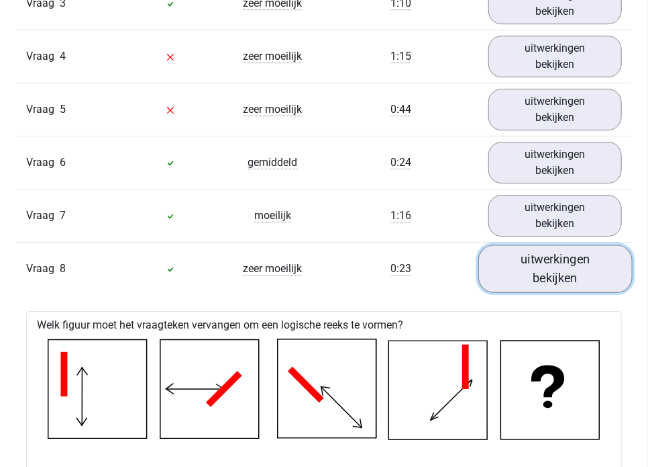
click at [572, 269] on link "uitwerkingen bekijken" at bounding box center [556, 268] width 154 height 48
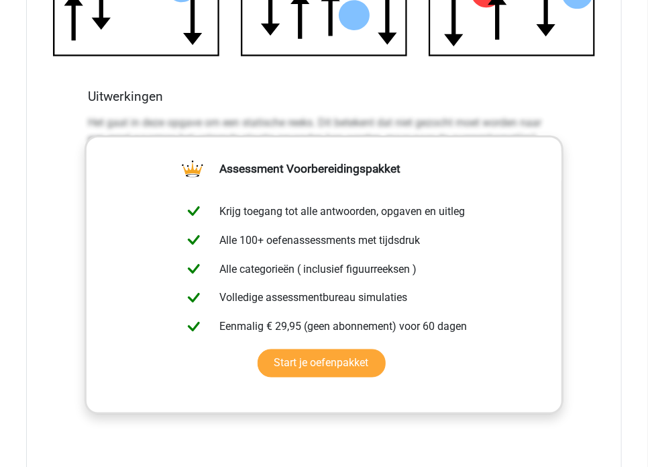
scroll to position [2153, 0]
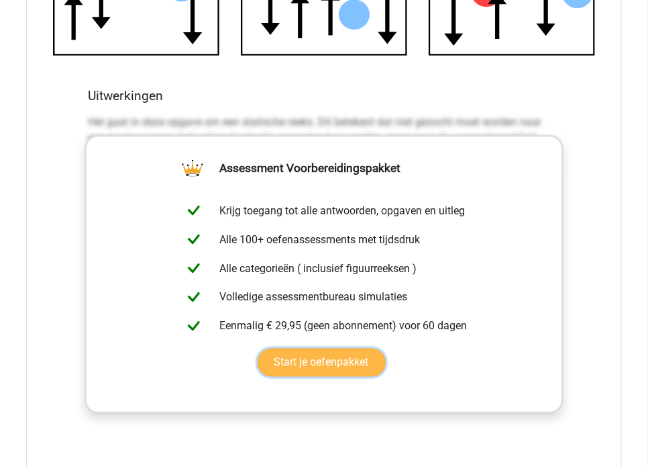
drag, startPoint x: 147, startPoint y: 152, endPoint x: 192, endPoint y: 297, distance: 151.8
click at [258, 348] on link "Start je oefenpakket" at bounding box center [322, 362] width 128 height 28
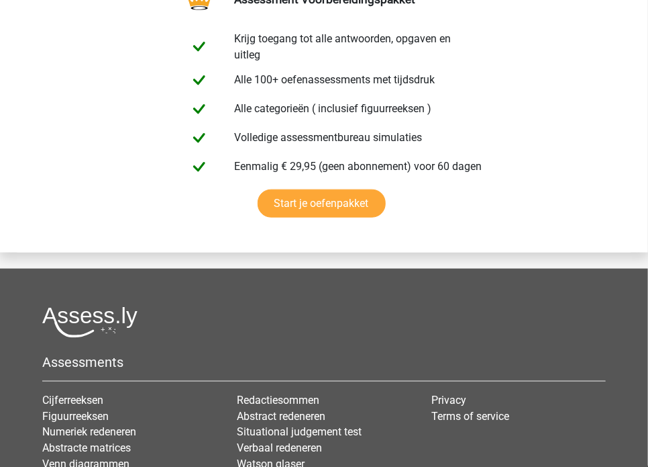
scroll to position [3632, 0]
